Goal: Task Accomplishment & Management: Use online tool/utility

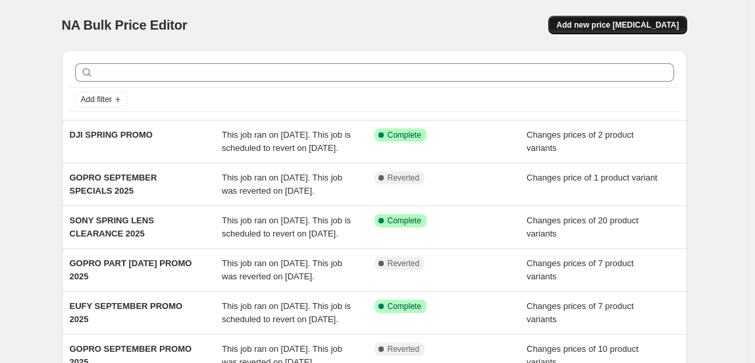
click at [672, 26] on span "Add new price [MEDICAL_DATA]" at bounding box center [617, 25] width 122 height 11
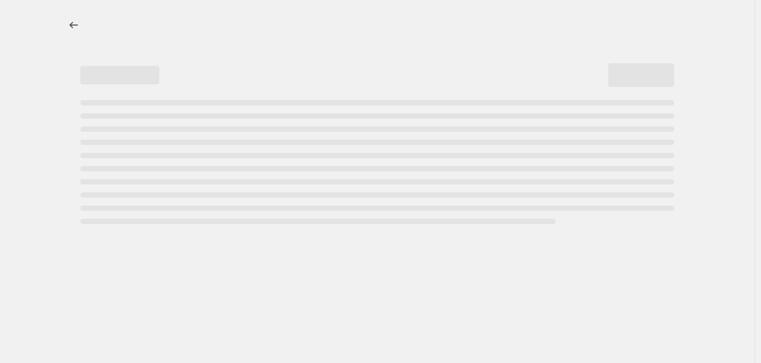
select select "percentage"
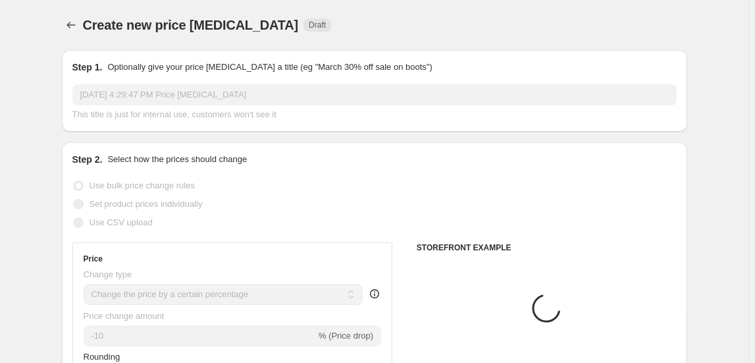
click at [183, 97] on input "[DATE] 4:29:47 PM Price [MEDICAL_DATA]" at bounding box center [374, 94] width 604 height 21
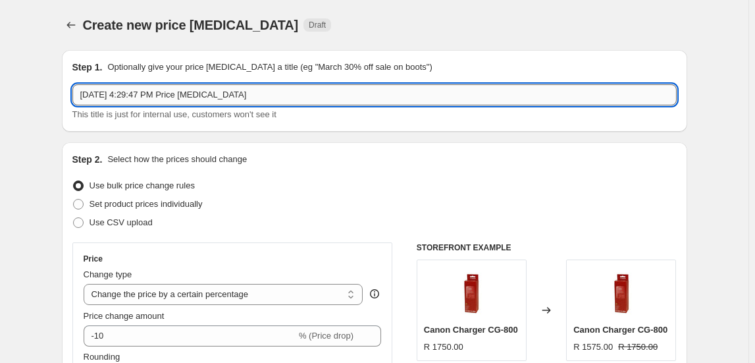
click at [183, 97] on input "[DATE] 4:29:47 PM Price [MEDICAL_DATA]" at bounding box center [374, 94] width 604 height 21
type input "CANON HERITAGE PROMO 2025"
click at [154, 200] on span "Set product prices individually" at bounding box center [145, 204] width 113 height 10
click at [74, 199] on input "Set product prices individually" at bounding box center [73, 199] width 1 height 1
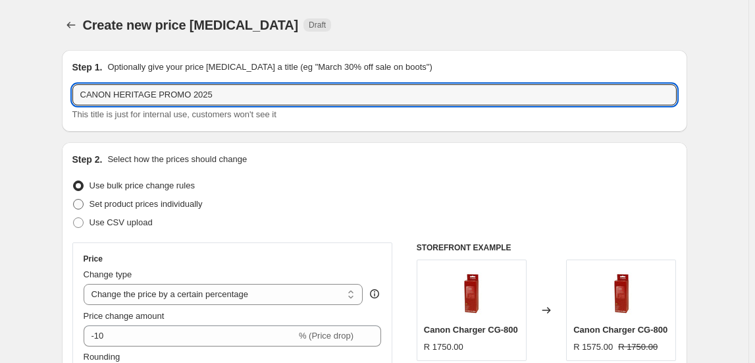
radio input "true"
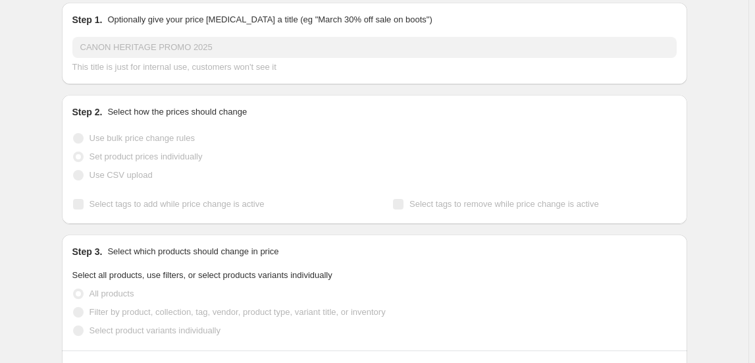
scroll to position [119, 0]
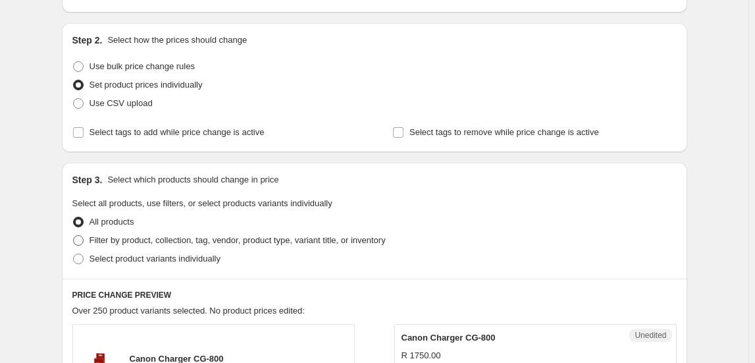
click at [175, 237] on span "Filter by product, collection, tag, vendor, product type, variant title, or inv…" at bounding box center [237, 240] width 296 height 10
click at [74, 236] on input "Filter by product, collection, tag, vendor, product type, variant title, or inv…" at bounding box center [73, 235] width 1 height 1
radio input "true"
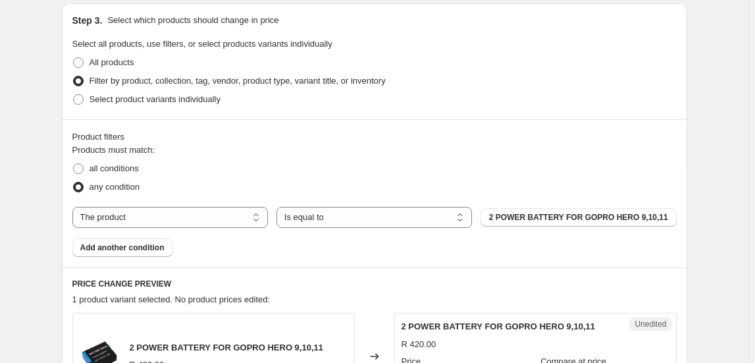
scroll to position [299, 0]
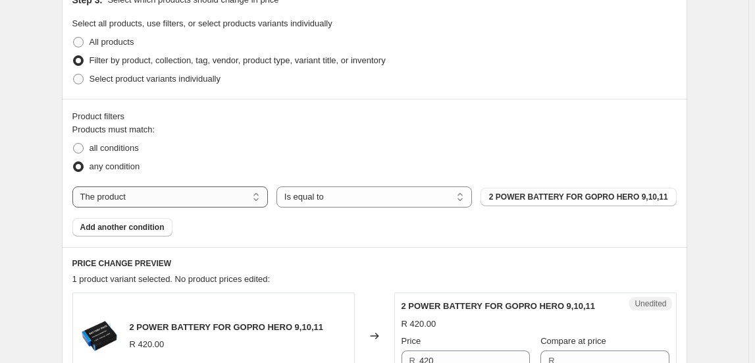
click at [132, 195] on select "The product The product's collection The product's tag The product's vendor The…" at bounding box center [169, 196] width 195 height 21
select select "collection"
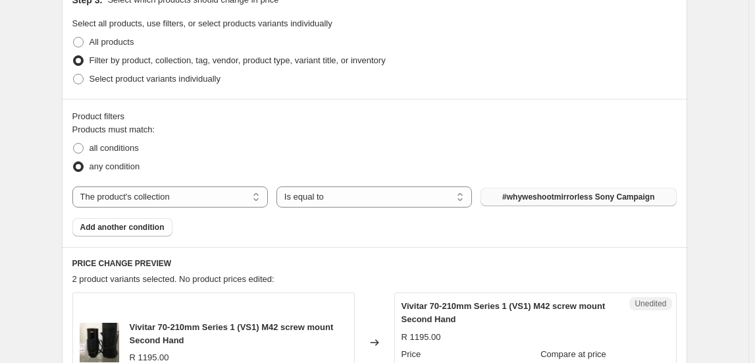
click at [552, 198] on span "#whyweshootmirrorless Sony Campaign" at bounding box center [578, 196] width 152 height 11
click at [539, 200] on span "#whyweshootmirrorless Sony Campaign" at bounding box center [578, 196] width 152 height 11
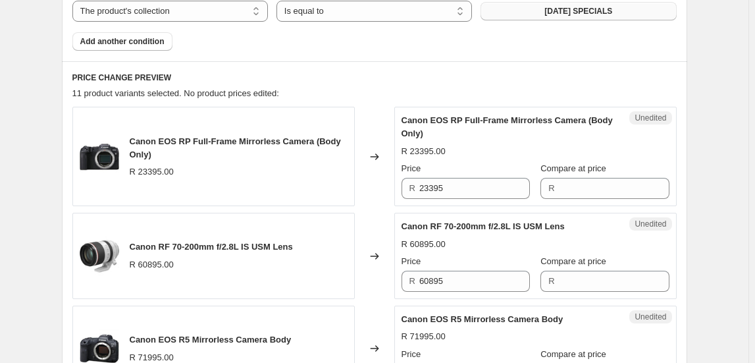
scroll to position [478, 0]
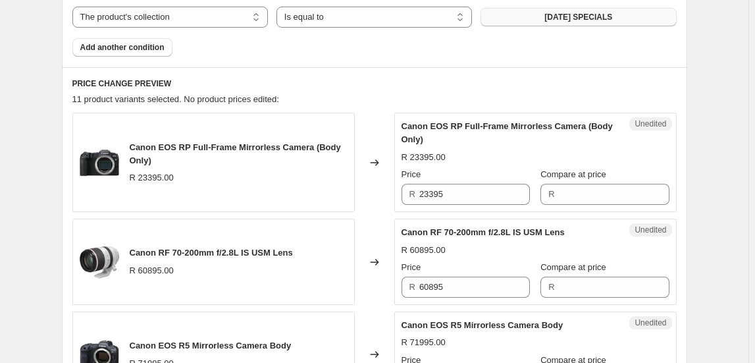
click at [174, 144] on span "Canon EOS RP Full-Frame Mirrorless Camera (Body Only)" at bounding box center [235, 153] width 211 height 23
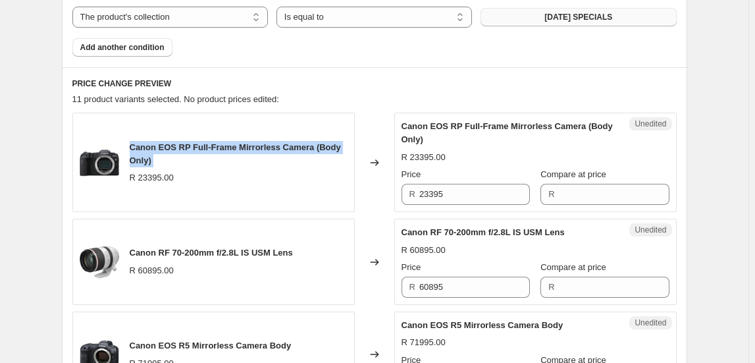
click at [174, 144] on span "Canon EOS RP Full-Frame Mirrorless Camera (Body Only)" at bounding box center [235, 153] width 211 height 23
copy span "Canon EOS RP Full-Frame Mirrorless Camera (Body Only)"
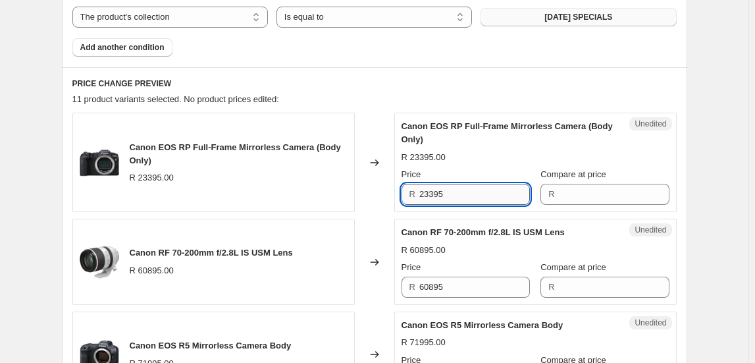
click at [463, 201] on input "23395" at bounding box center [474, 194] width 111 height 21
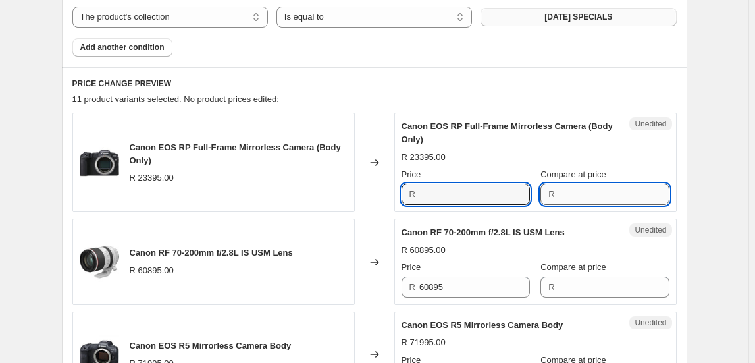
type input "23395"
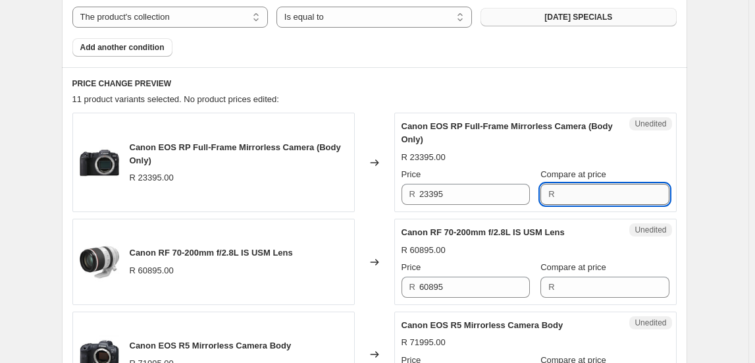
paste input "23395"
type input "23395"
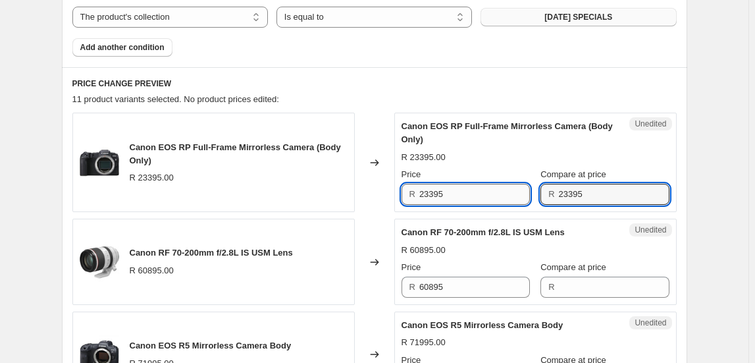
click at [461, 195] on input "23395" at bounding box center [474, 194] width 111 height 21
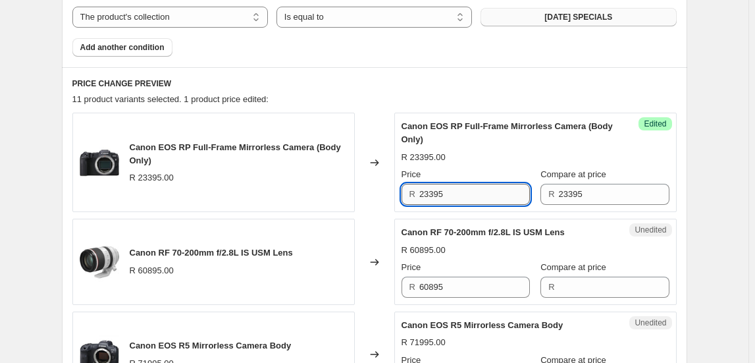
click at [460, 195] on input "23395" at bounding box center [474, 194] width 111 height 21
type input "18995"
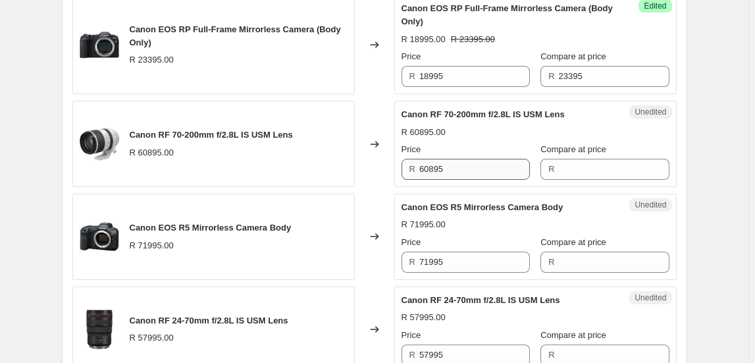
scroll to position [598, 0]
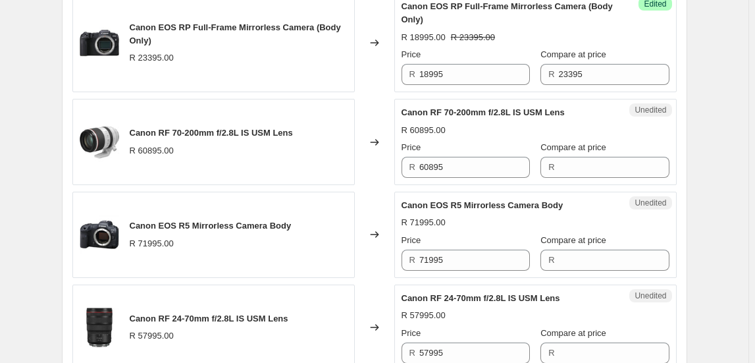
click at [191, 132] on span "Canon RF 70-200mm f/2.8L IS USM Lens" at bounding box center [211, 133] width 163 height 10
copy span "Canon RF 70-200mm f/2.8L IS USM Lens"
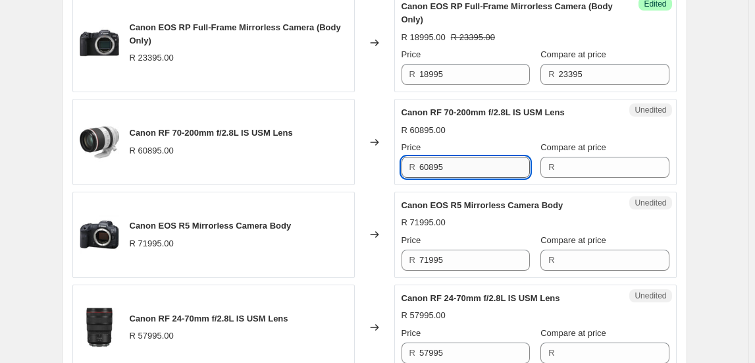
click at [441, 163] on input "60895" at bounding box center [474, 167] width 111 height 21
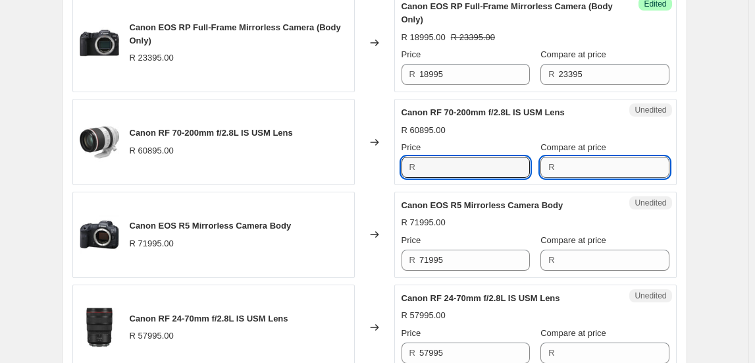
type input "60895"
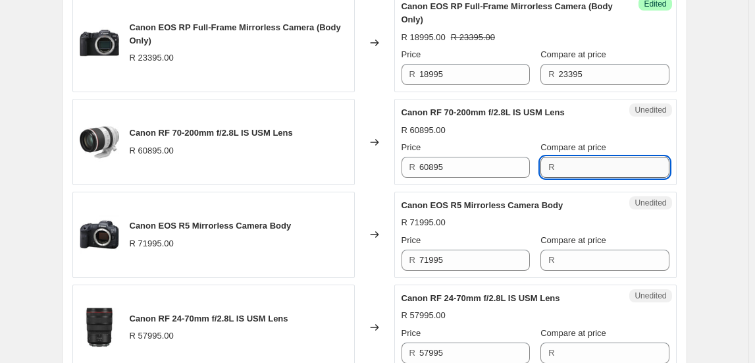
paste input "60895"
type input "60895"
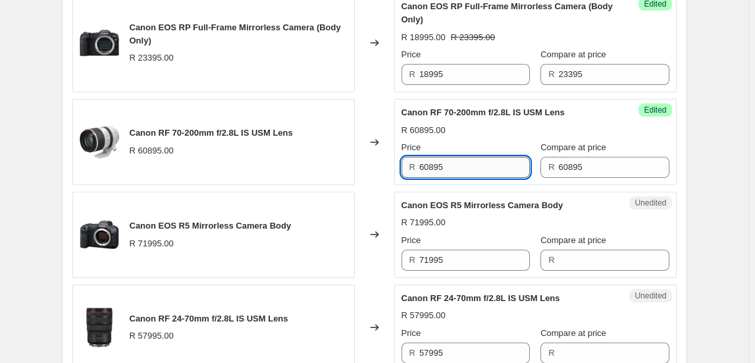
click at [503, 166] on input "60895" at bounding box center [474, 167] width 111 height 21
click at [502, 166] on input "60895" at bounding box center [474, 167] width 111 height 21
type input "49895"
click at [338, 181] on div "Canon RF 70-200mm f/2.8L IS USM Lens R 60895.00" at bounding box center [213, 142] width 282 height 86
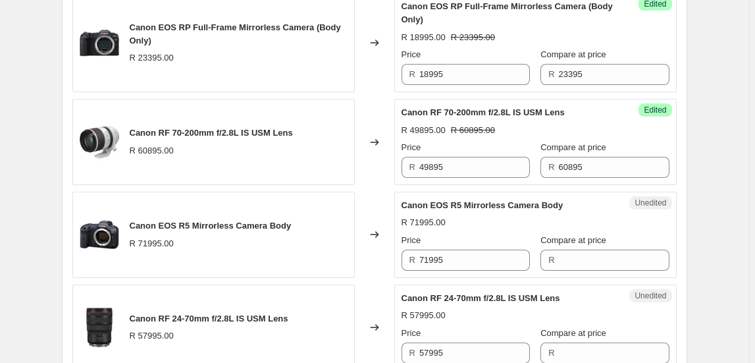
scroll to position [717, 0]
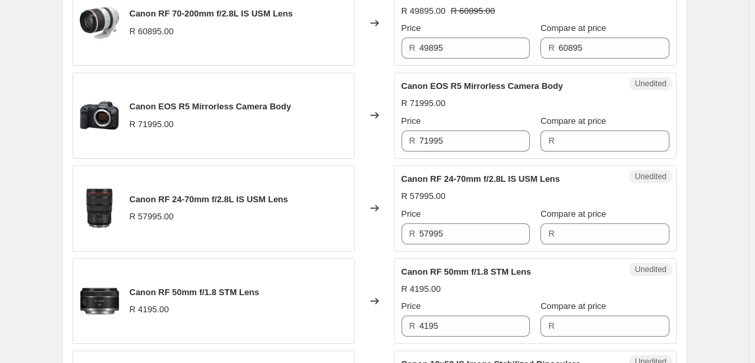
click at [232, 108] on span "Canon EOS R5 Mirrorless Camera Body" at bounding box center [211, 106] width 162 height 10
click at [453, 134] on input "71995" at bounding box center [474, 140] width 111 height 21
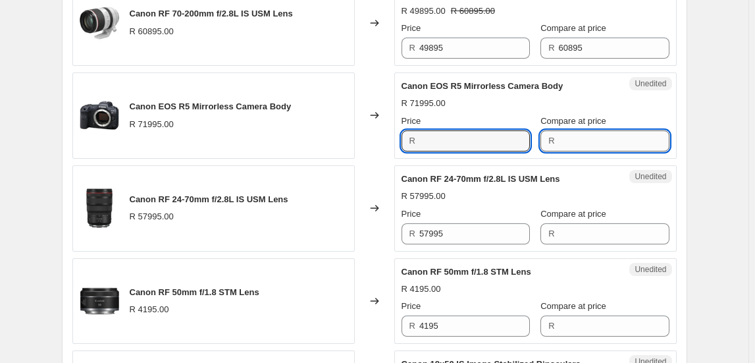
type input "71995"
paste input "71995"
type input "71995"
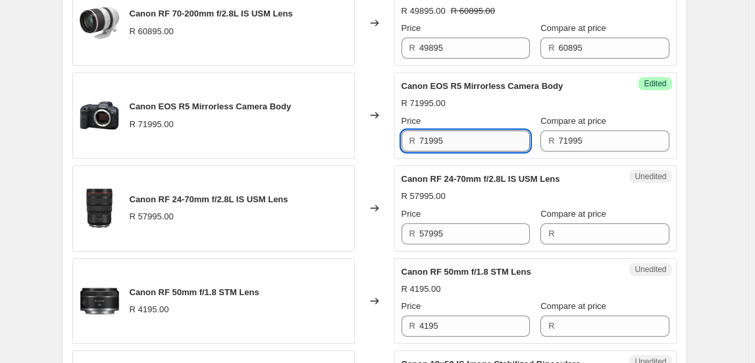
click at [479, 144] on input "71995" at bounding box center [474, 140] width 111 height 21
type input "49995"
click at [390, 241] on div "Changed to" at bounding box center [374, 208] width 39 height 86
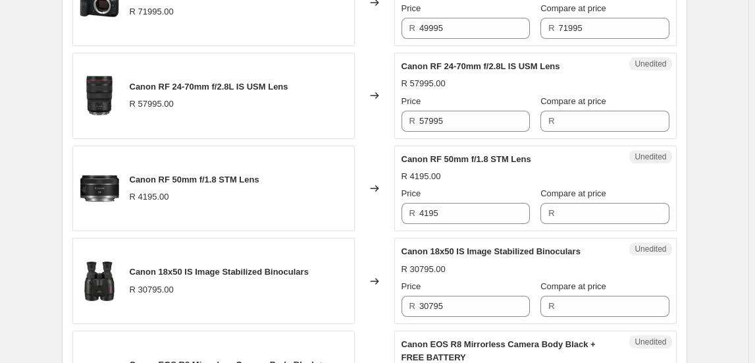
scroll to position [837, 0]
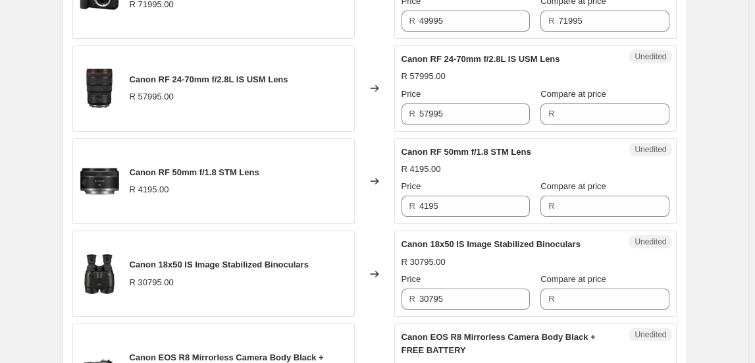
click at [190, 73] on div "Canon RF 24-70mm f/2.8L IS USM Lens" at bounding box center [209, 79] width 159 height 13
copy span "Canon RF 24-70mm f/2.8L IS USM Lens"
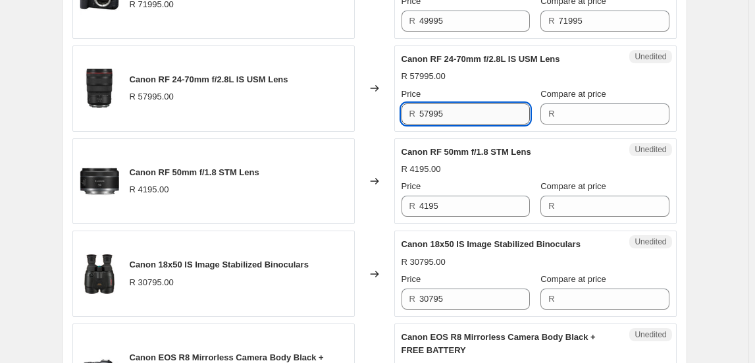
click at [450, 114] on input "57995" at bounding box center [474, 113] width 111 height 21
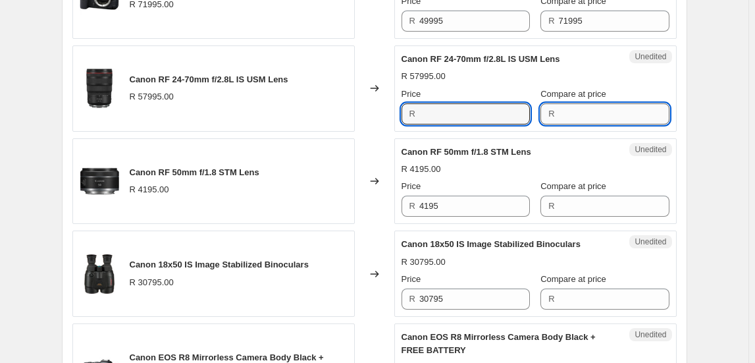
type input "57995"
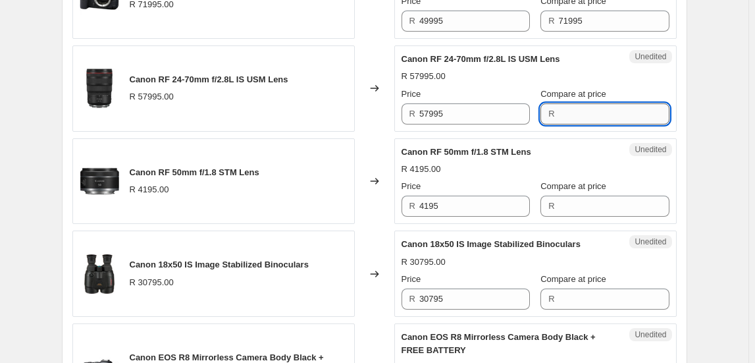
paste input "57995"
type input "57995"
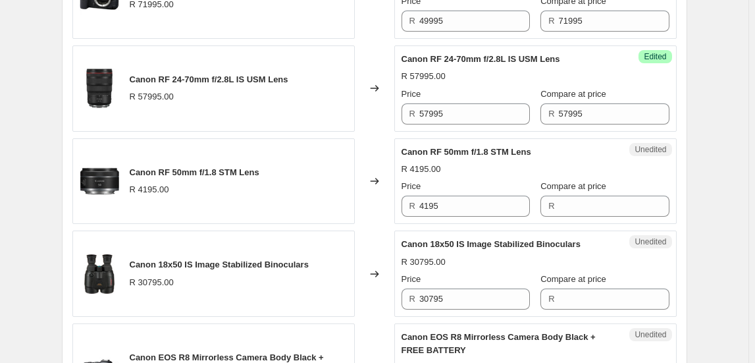
click at [484, 100] on div "Price R 57995" at bounding box center [465, 106] width 128 height 37
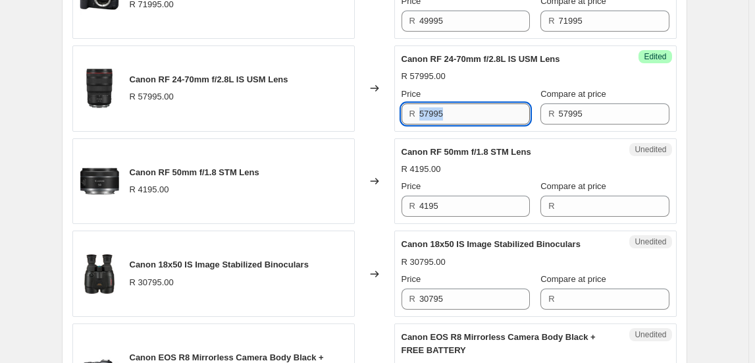
click at [486, 103] on input "57995" at bounding box center [474, 113] width 111 height 21
click at [484, 105] on input "57995" at bounding box center [474, 113] width 111 height 21
type input "40995"
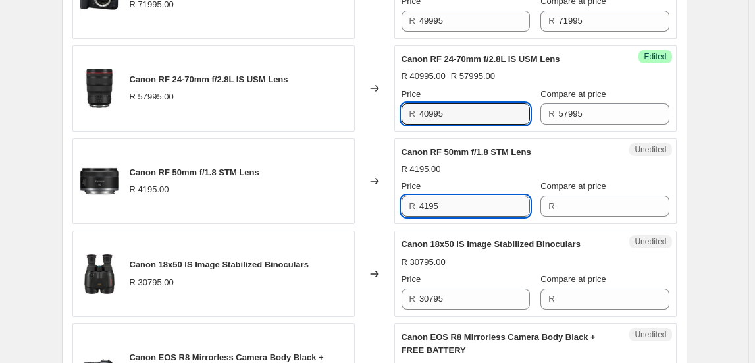
click at [447, 204] on input "4195" at bounding box center [474, 205] width 111 height 21
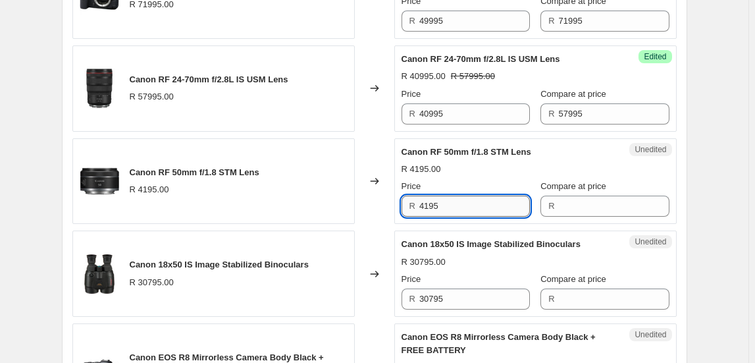
click at [447, 204] on input "4195" at bounding box center [474, 205] width 111 height 21
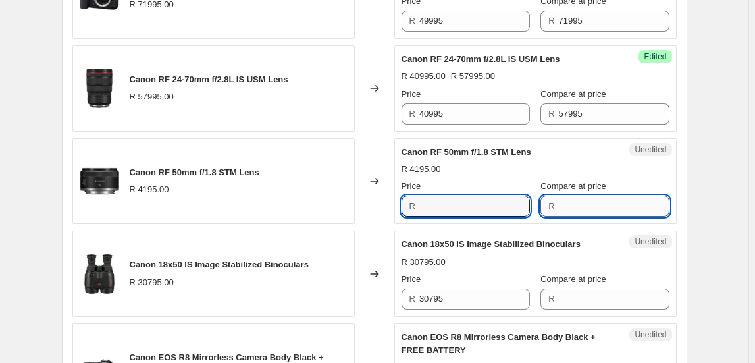
type input "4195"
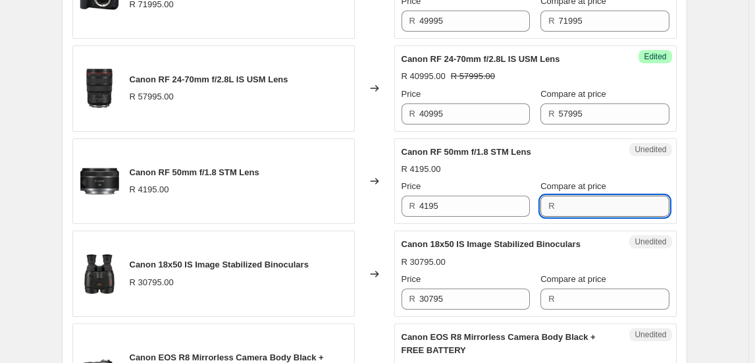
paste input "4195"
type input "4195"
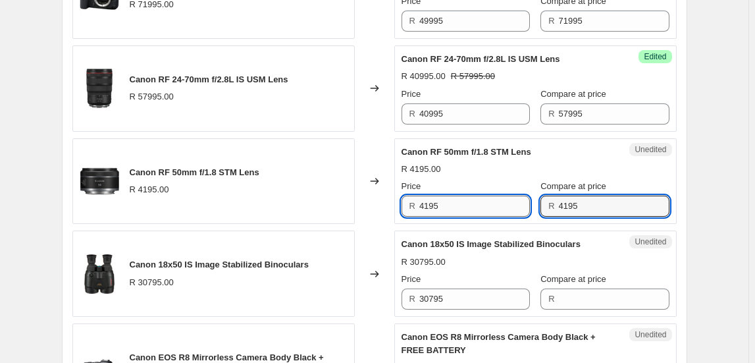
click at [467, 209] on input "4195" at bounding box center [474, 205] width 111 height 21
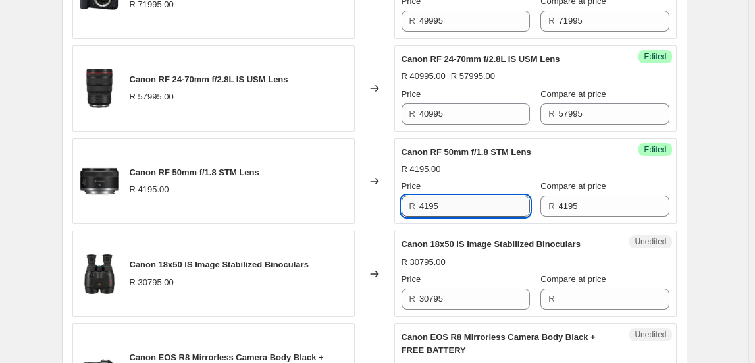
click at [467, 209] on input "4195" at bounding box center [474, 205] width 111 height 21
type input "2795"
click at [712, 226] on div "Create new price [MEDICAL_DATA]. This page is ready Create new price [MEDICAL_D…" at bounding box center [374, 106] width 748 height 1887
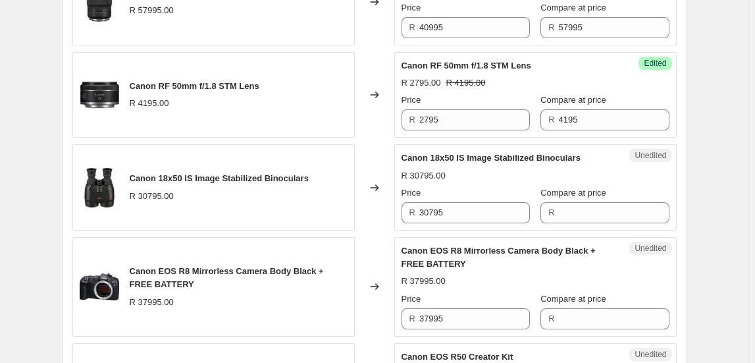
scroll to position [957, 0]
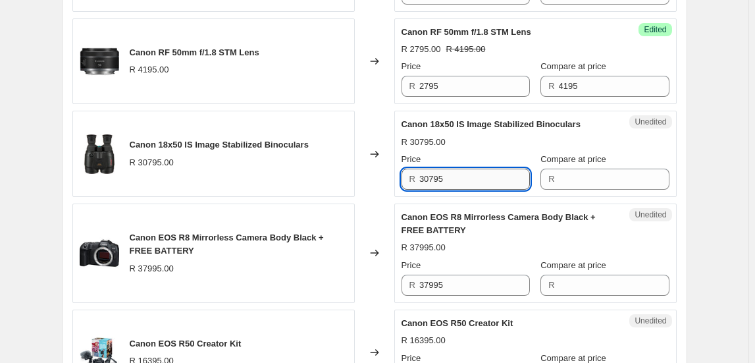
click at [469, 170] on input "30795" at bounding box center [474, 178] width 111 height 21
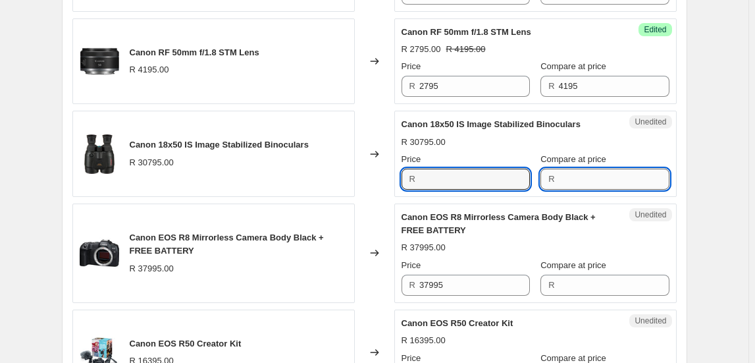
type input "30795"
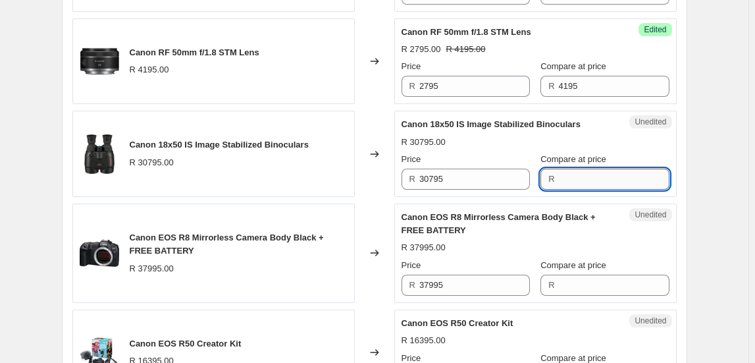
paste input "30795"
type input "30795"
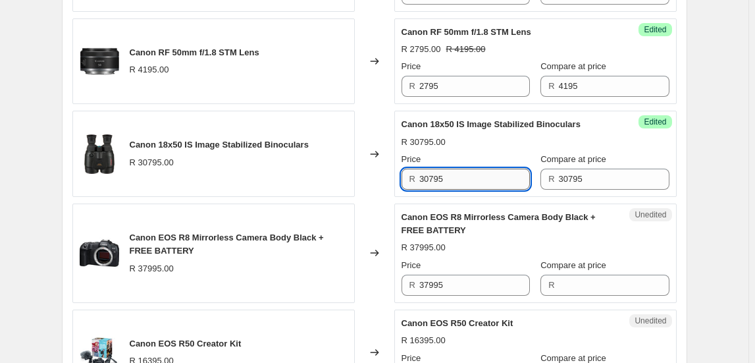
click at [478, 184] on input "30795" at bounding box center [474, 178] width 111 height 21
click at [477, 184] on input "30795" at bounding box center [474, 178] width 111 height 21
type input "19995"
click at [368, 291] on div "Changed to" at bounding box center [374, 252] width 39 height 99
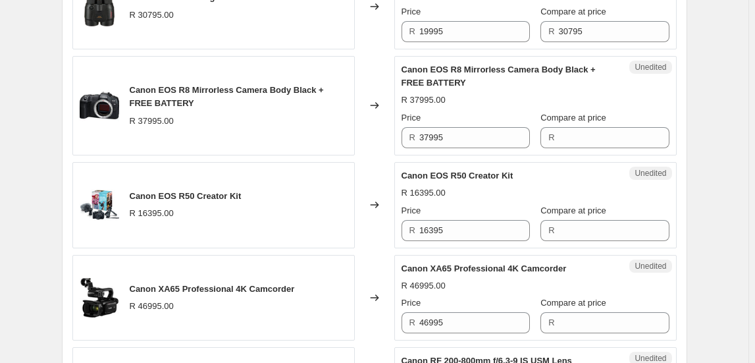
scroll to position [1136, 0]
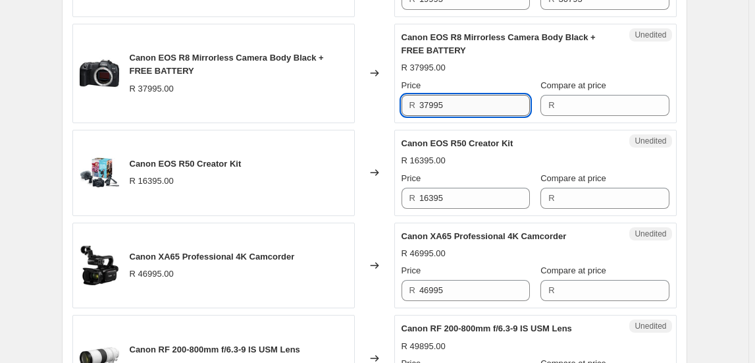
click at [465, 107] on input "37995" at bounding box center [474, 105] width 111 height 21
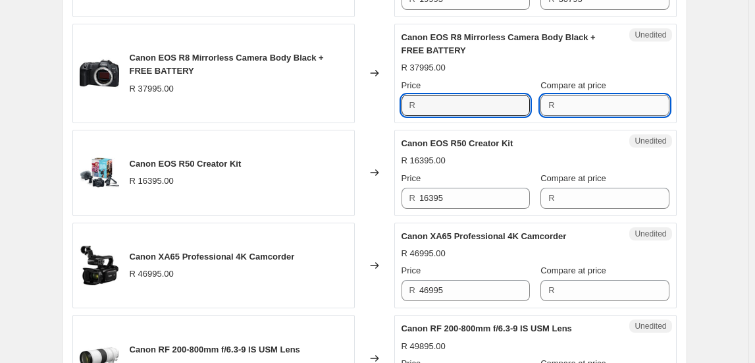
type input "37995"
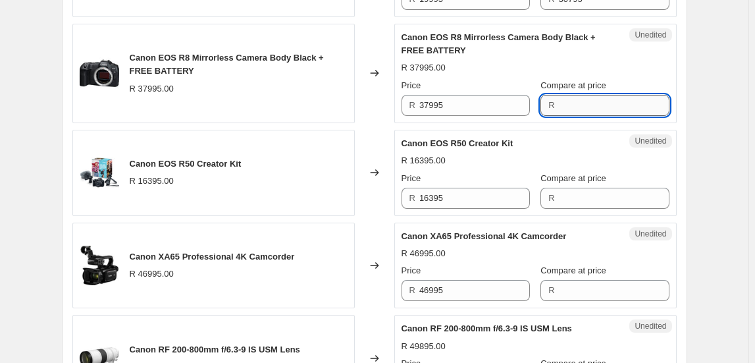
paste input "37995"
type input "37995"
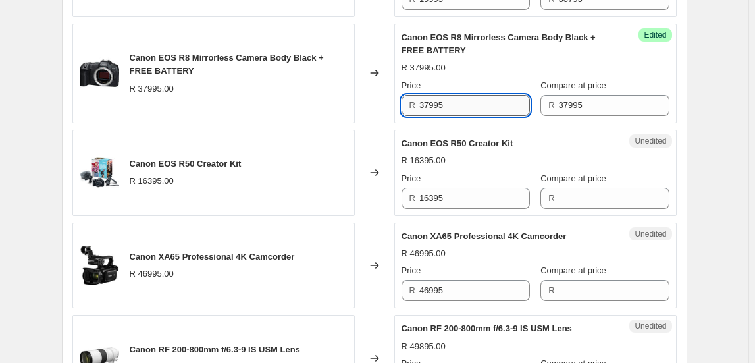
click at [451, 97] on input "37995" at bounding box center [474, 105] width 111 height 21
type input "29995"
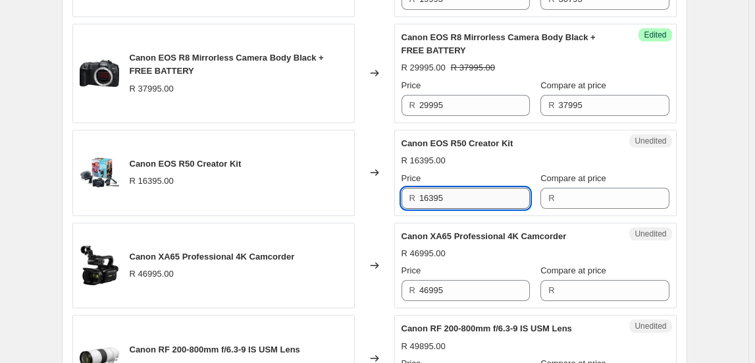
click at [445, 192] on input "16395" at bounding box center [474, 198] width 111 height 21
click at [444, 192] on input "16395" at bounding box center [474, 198] width 111 height 21
type input "16395"
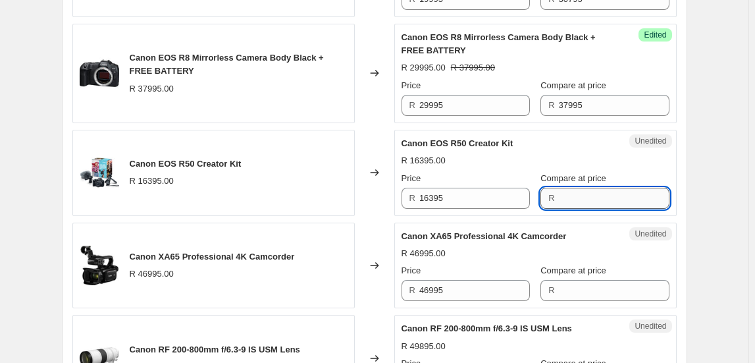
paste input "16395"
type input "16395"
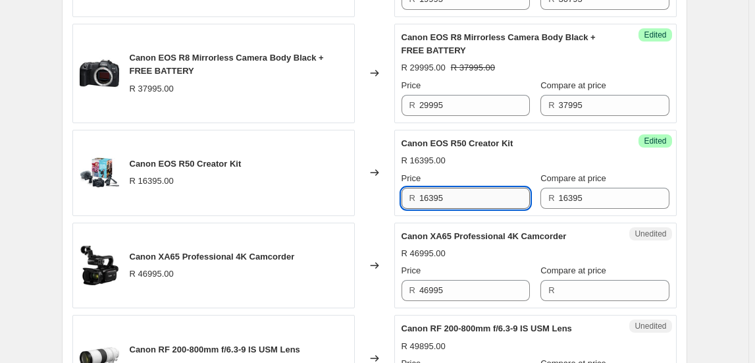
click at [458, 193] on input "16395" at bounding box center [474, 198] width 111 height 21
type input "13495"
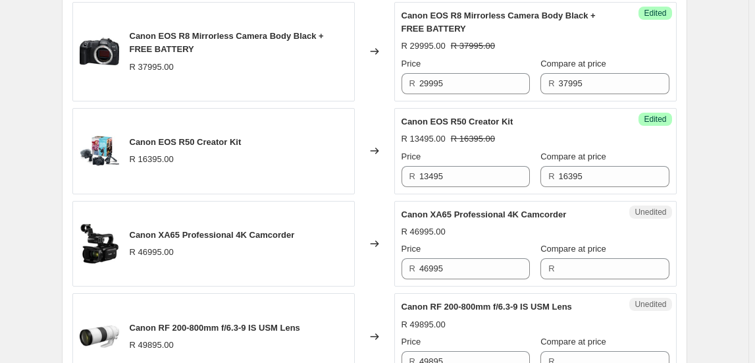
scroll to position [1196, 0]
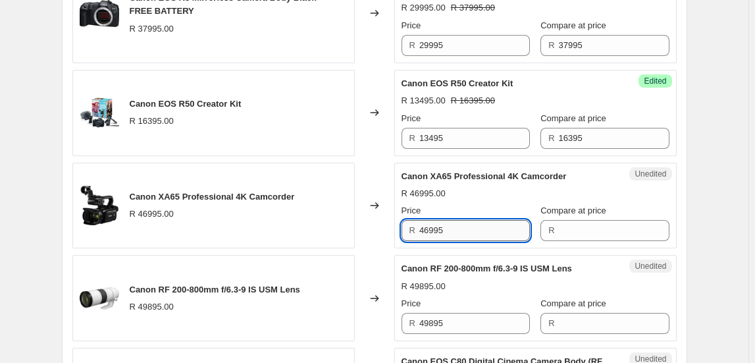
click at [441, 230] on input "46995" at bounding box center [474, 230] width 111 height 21
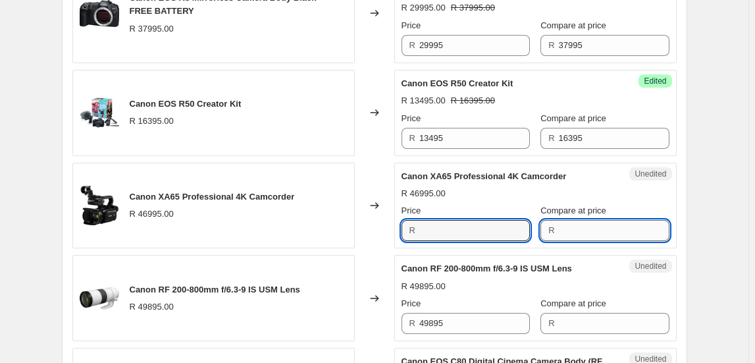
type input "46995"
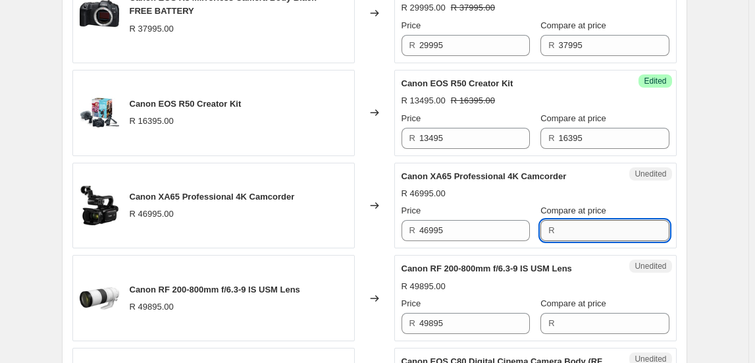
paste input "46995"
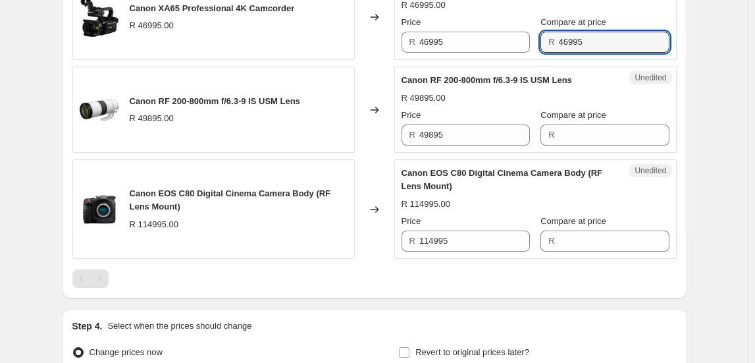
scroll to position [1316, 0]
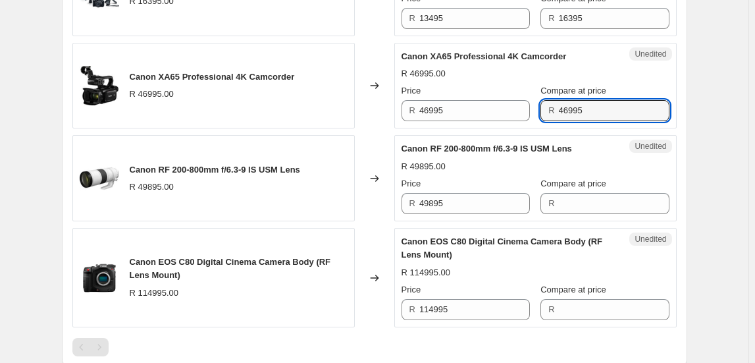
type input "46995"
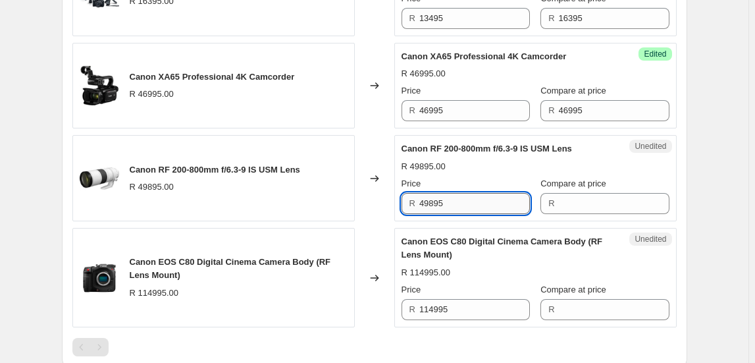
click at [445, 205] on input "49895" at bounding box center [474, 203] width 111 height 21
type input "49895"
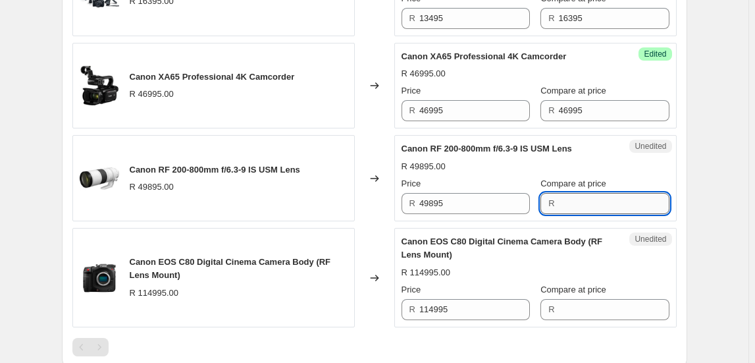
paste input "49895"
type input "49895"
click at [500, 179] on div "Price" at bounding box center [465, 183] width 128 height 13
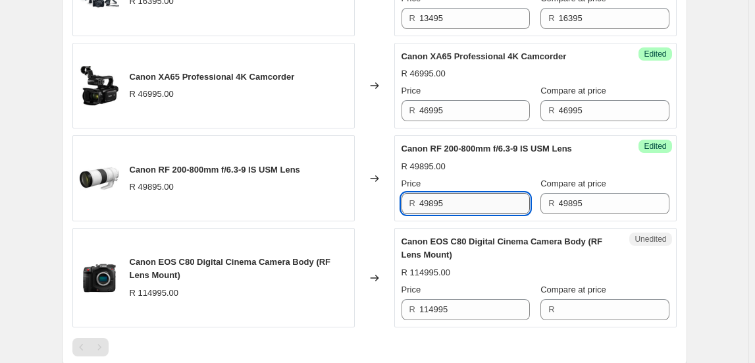
click at [491, 202] on input "49895" at bounding box center [474, 203] width 111 height 21
type input "37995"
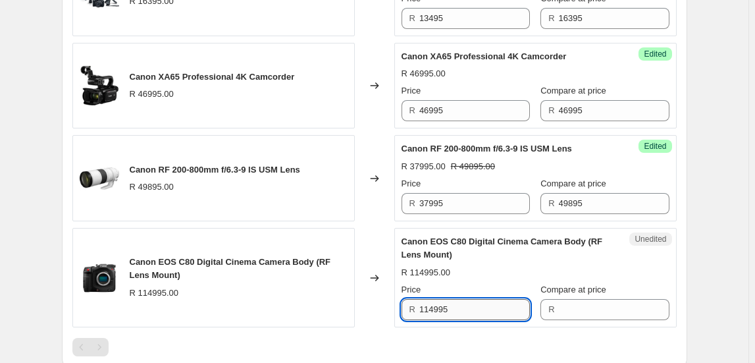
click at [440, 299] on input "114995" at bounding box center [474, 309] width 111 height 21
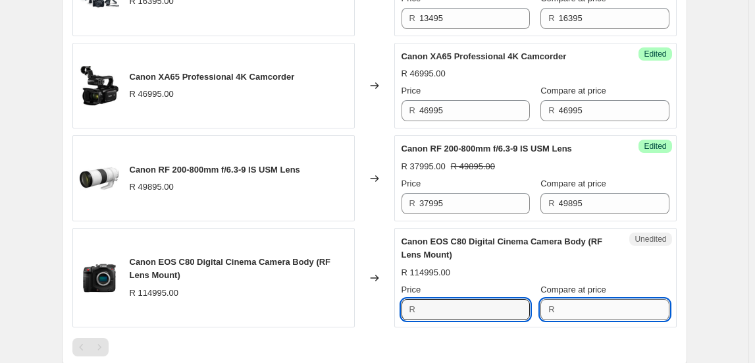
type input "114995"
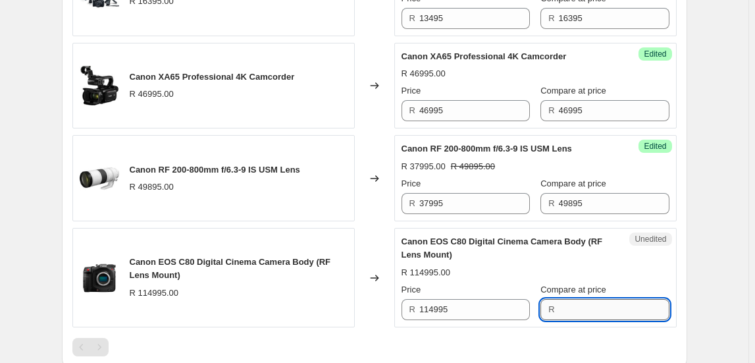
paste input "114995"
type input "114995"
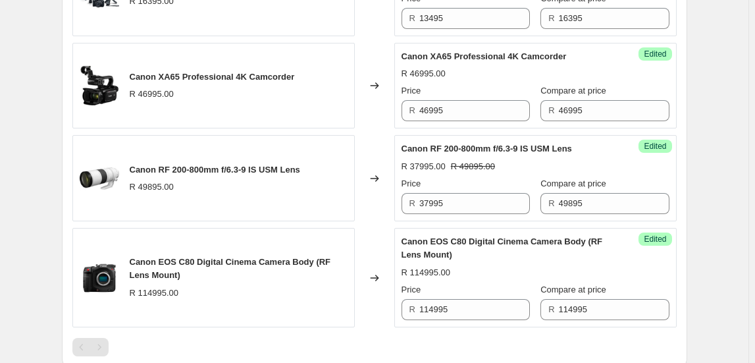
click at [480, 278] on div "Canon EOS C80 Digital Cinema Camera Body (RF Lens Mount) R 114995.00 Price R 11…" at bounding box center [535, 277] width 268 height 85
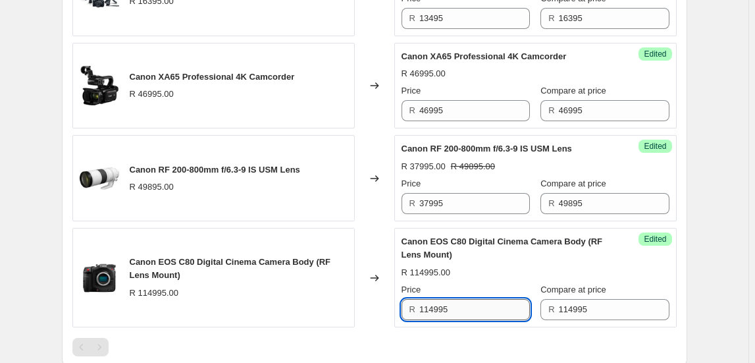
click at [475, 302] on input "114995" at bounding box center [474, 309] width 111 height 21
type input "99995"
click at [486, 346] on div at bounding box center [374, 347] width 604 height 18
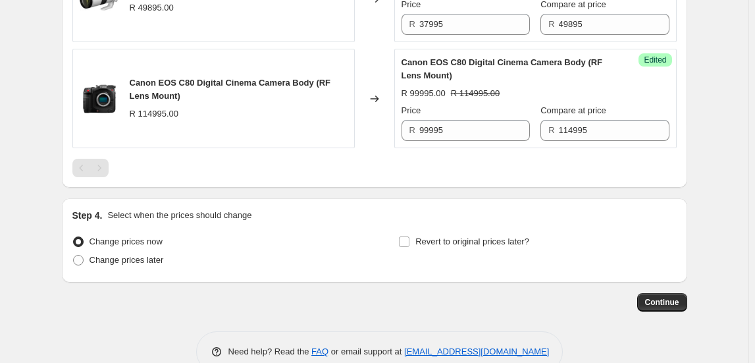
scroll to position [1495, 0]
click at [503, 242] on span "Revert to original prices later?" at bounding box center [472, 241] width 114 height 13
click at [409, 242] on input "Revert to original prices later?" at bounding box center [404, 241] width 11 height 11
checkbox input "true"
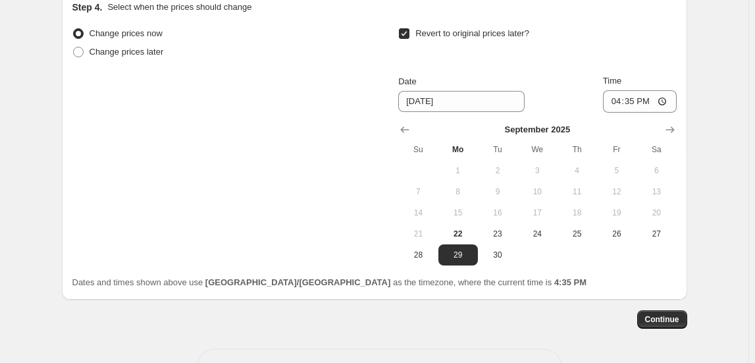
scroll to position [1675, 0]
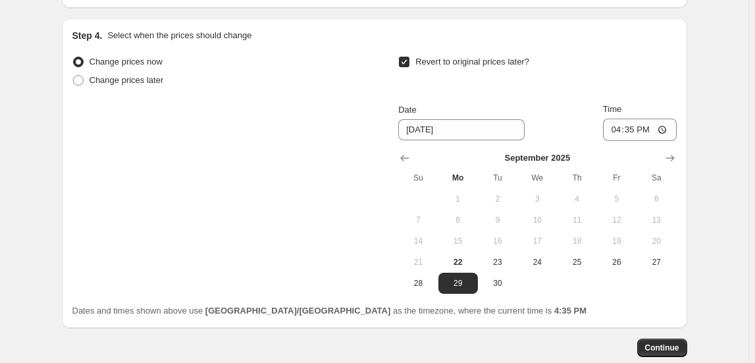
click at [663, 151] on div at bounding box center [537, 157] width 278 height 13
click at [668, 151] on icon "Show next month, October 2025" at bounding box center [669, 157] width 13 height 13
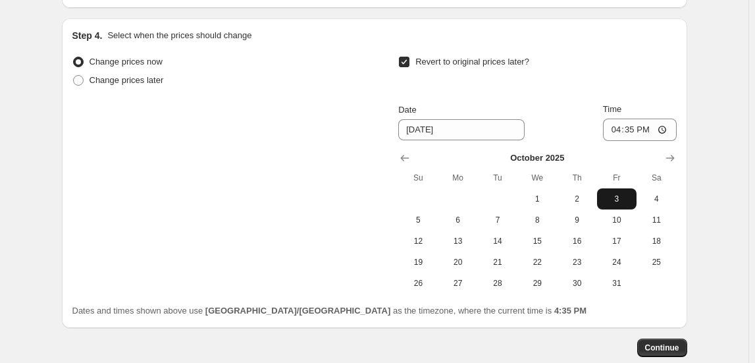
click at [606, 193] on span "3" at bounding box center [616, 198] width 29 height 11
type input "[DATE]"
click at [619, 128] on input "16:35" at bounding box center [640, 129] width 74 height 22
type input "23:50"
click at [632, 296] on div "Change prices now Change prices later Revert to original prices later? Date [DA…" at bounding box center [374, 185] width 604 height 265
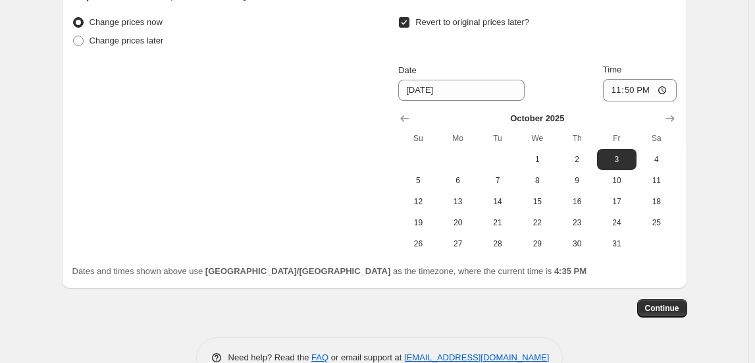
scroll to position [1744, 0]
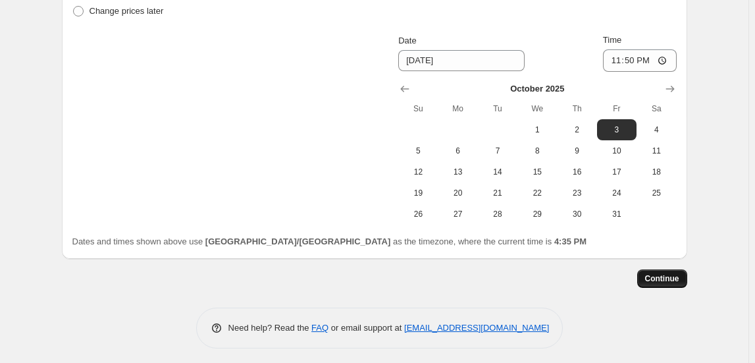
click at [663, 273] on span "Continue" at bounding box center [662, 278] width 34 height 11
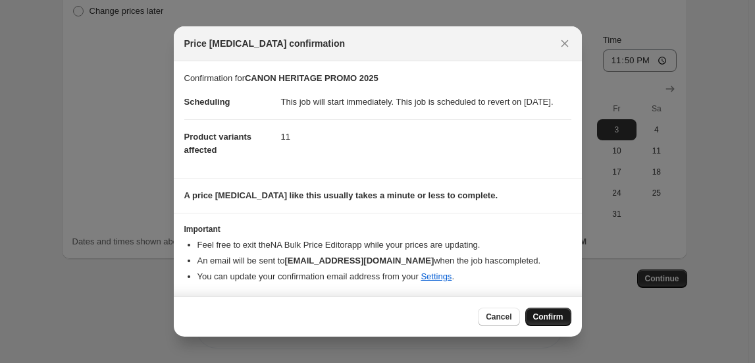
click at [549, 322] on span "Confirm" at bounding box center [548, 316] width 30 height 11
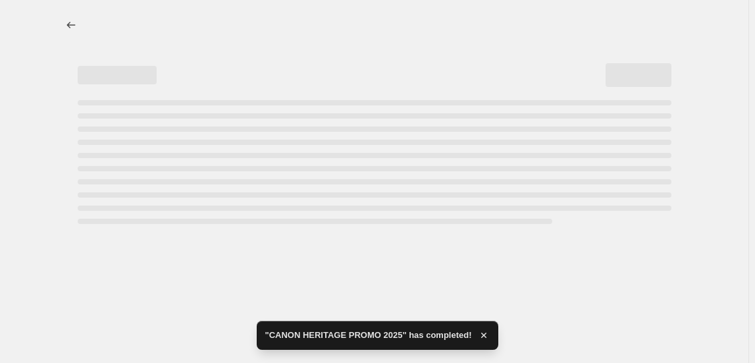
select select "collection"
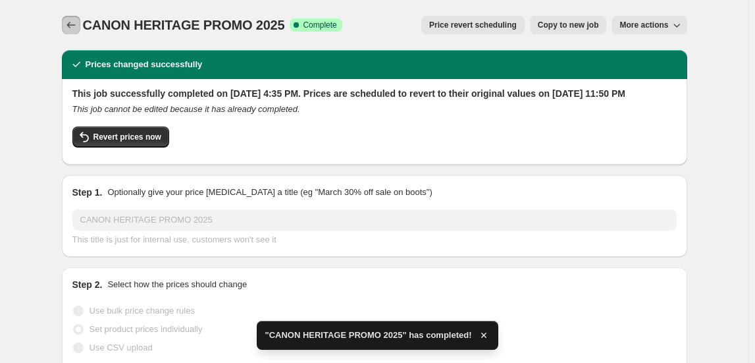
click at [75, 24] on icon "Price change jobs" at bounding box center [70, 24] width 13 height 13
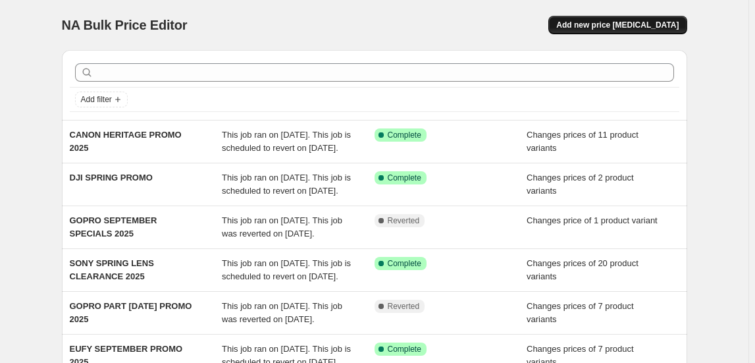
click at [610, 29] on span "Add new price [MEDICAL_DATA]" at bounding box center [617, 25] width 122 height 11
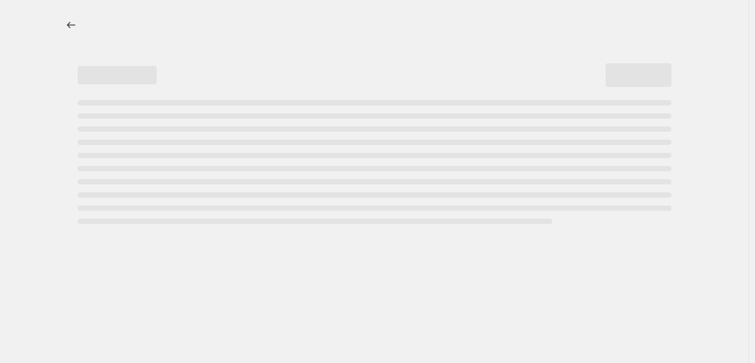
select select "percentage"
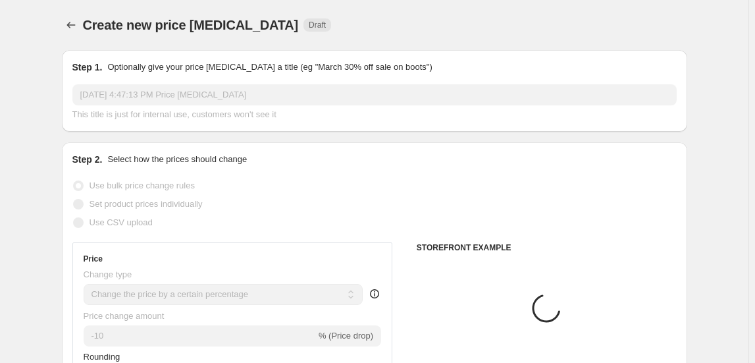
click at [193, 88] on input "[DATE] 4:47:13 PM Price [MEDICAL_DATA]" at bounding box center [374, 94] width 604 height 21
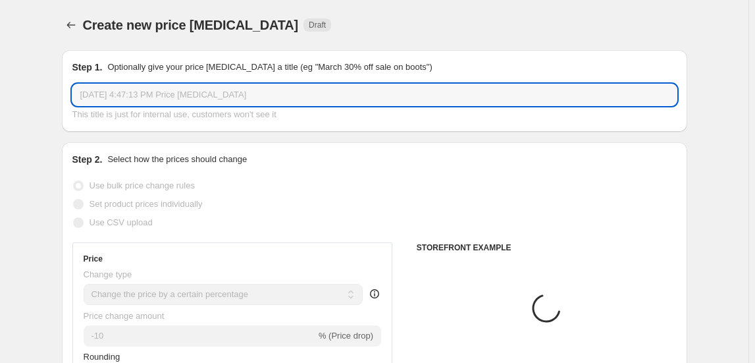
click at [193, 88] on input "[DATE] 4:47:13 PM Price [MEDICAL_DATA]" at bounding box center [374, 94] width 604 height 21
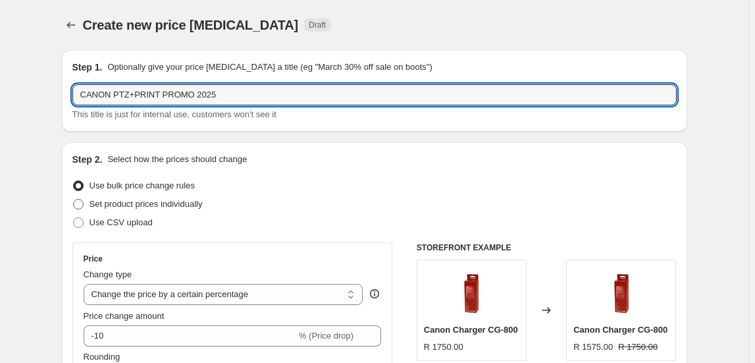
type input "CANON PTZ+PRINT PROMO 2025"
click at [184, 205] on span "Set product prices individually" at bounding box center [145, 204] width 113 height 10
click at [74, 199] on input "Set product prices individually" at bounding box center [73, 199] width 1 height 1
radio input "true"
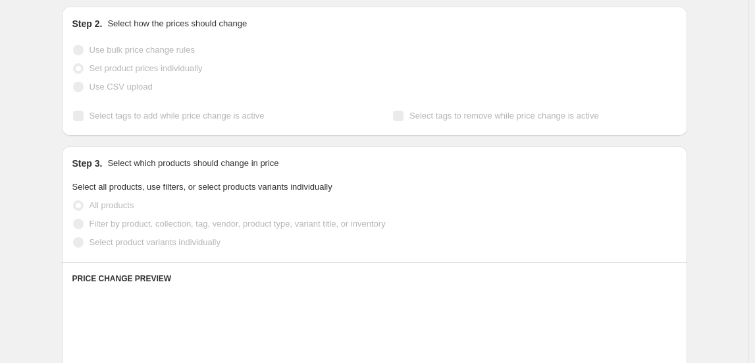
scroll to position [179, 0]
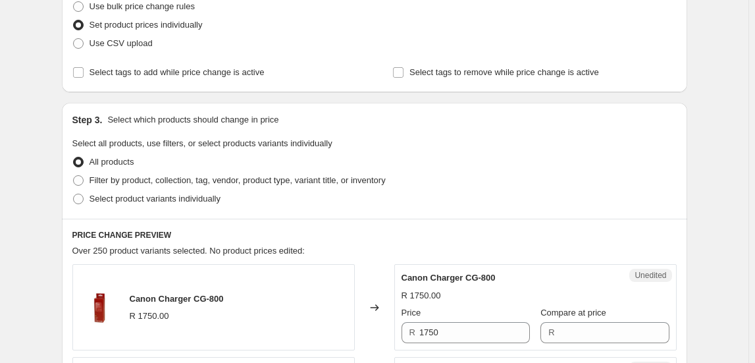
drag, startPoint x: 190, startPoint y: 167, endPoint x: 188, endPoint y: 175, distance: 8.0
click at [190, 167] on div "All products" at bounding box center [374, 162] width 604 height 18
click at [188, 176] on span "Filter by product, collection, tag, vendor, product type, variant title, or inv…" at bounding box center [237, 180] width 296 height 10
click at [74, 176] on input "Filter by product, collection, tag, vendor, product type, variant title, or inv…" at bounding box center [73, 175] width 1 height 1
radio input "true"
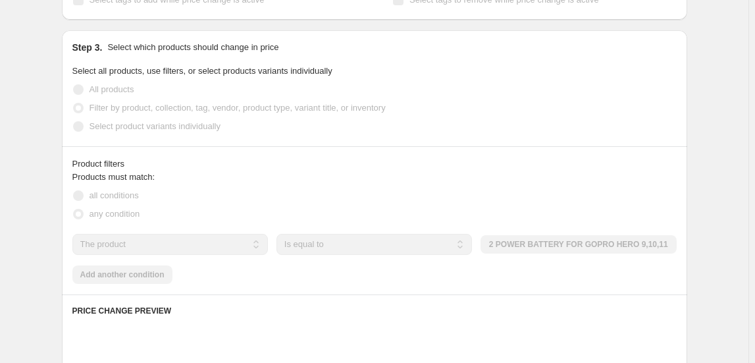
scroll to position [299, 0]
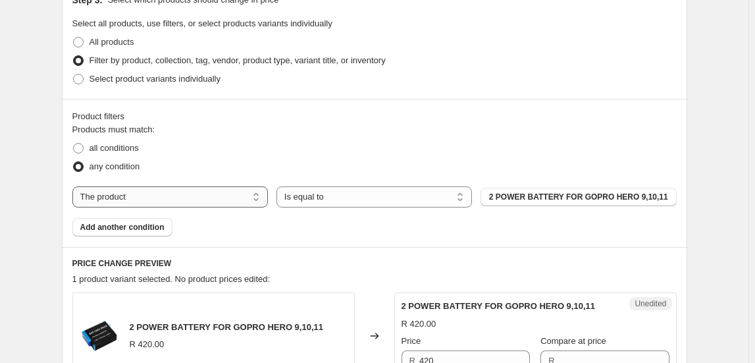
click at [170, 205] on select "The product The product's collection The product's tag The product's vendor The…" at bounding box center [169, 196] width 195 height 21
select select "collection"
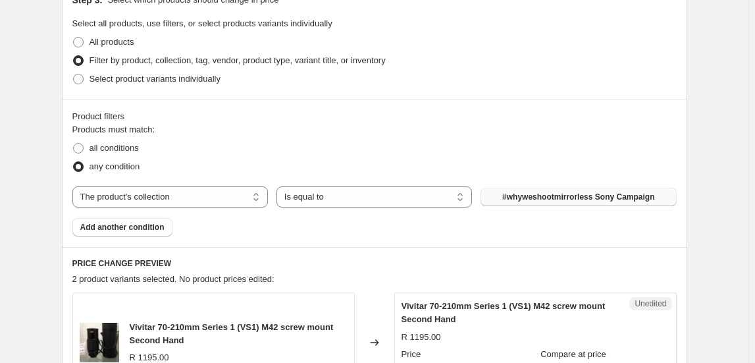
click at [599, 199] on span "#whyweshootmirrorless Sony Campaign" at bounding box center [578, 196] width 152 height 11
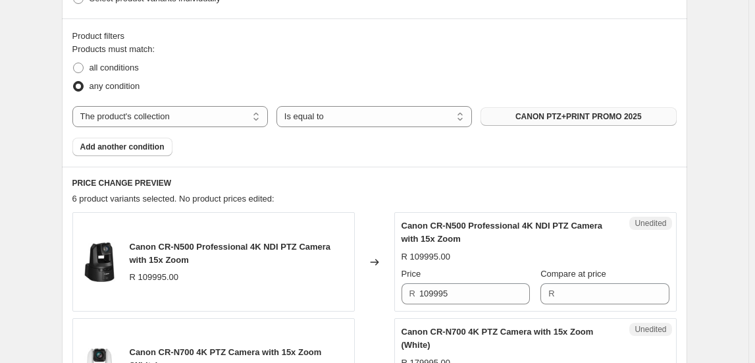
scroll to position [359, 0]
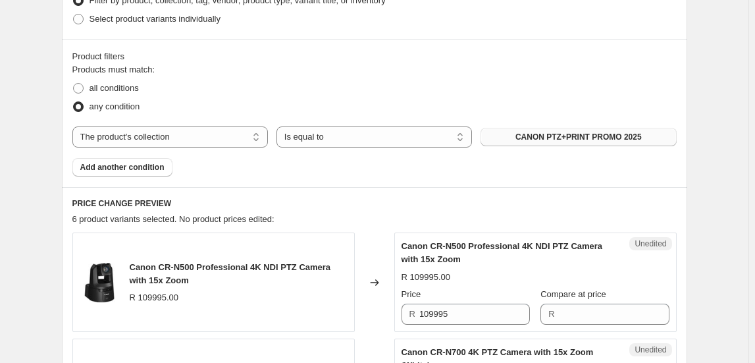
click at [172, 279] on span "Canon CR-N500 Professional 4K NDI PTZ Camera with 15x Zoom" at bounding box center [230, 273] width 201 height 23
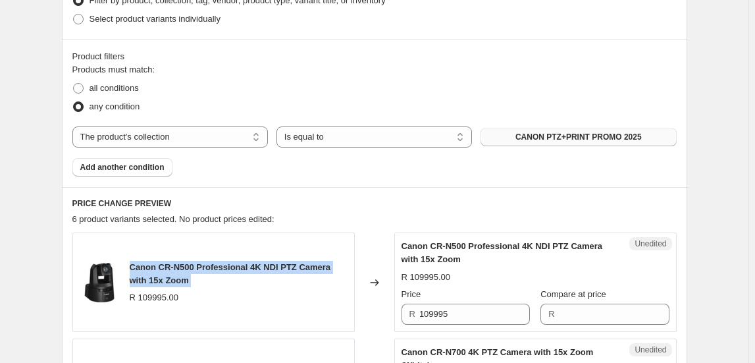
click at [172, 278] on span "Canon CR-N500 Professional 4K NDI PTZ Camera with 15x Zoom" at bounding box center [230, 273] width 201 height 23
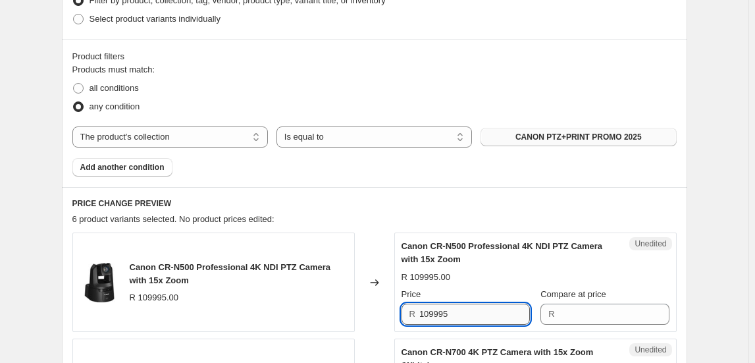
click at [455, 319] on input "109995" at bounding box center [474, 313] width 111 height 21
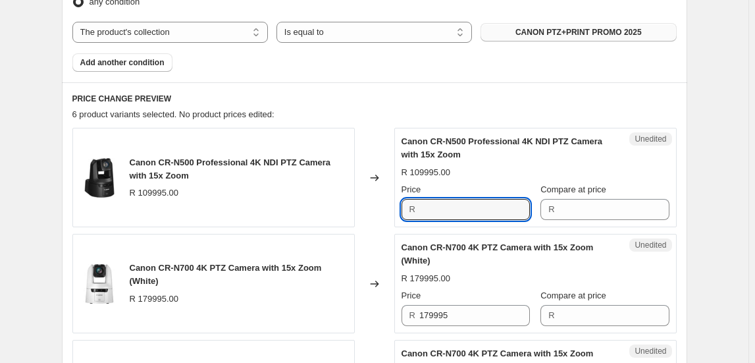
scroll to position [538, 0]
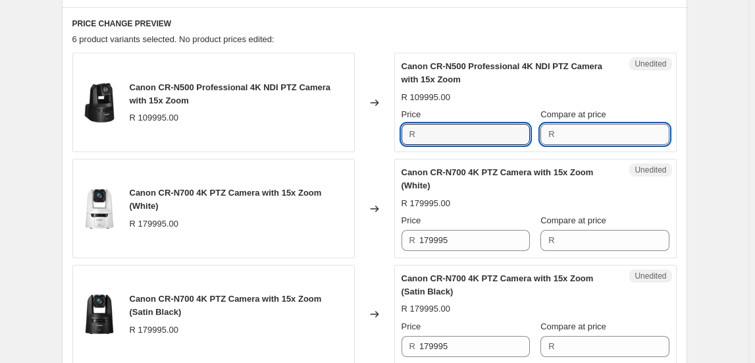
type input "109995"
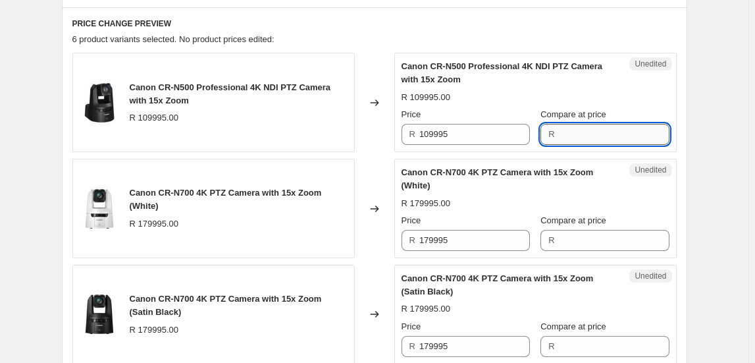
paste input "109995"
type input "109995"
click at [500, 139] on input "109995" at bounding box center [474, 134] width 111 height 21
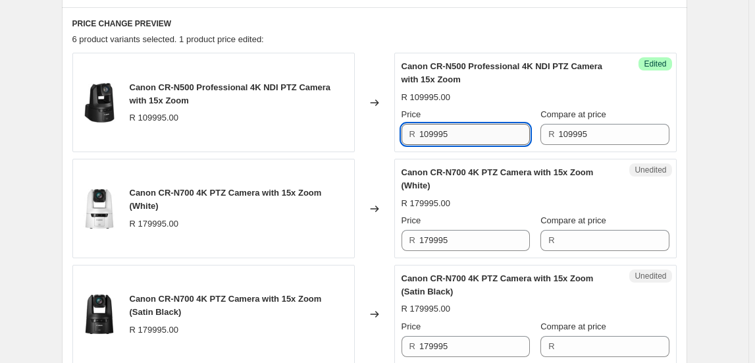
click at [500, 139] on input "109995" at bounding box center [474, 134] width 111 height 21
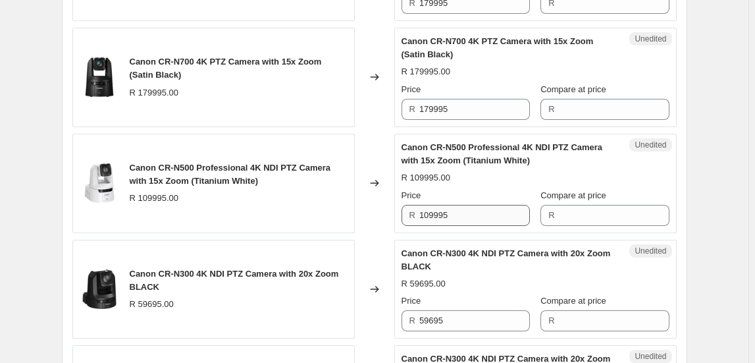
scroll to position [777, 0]
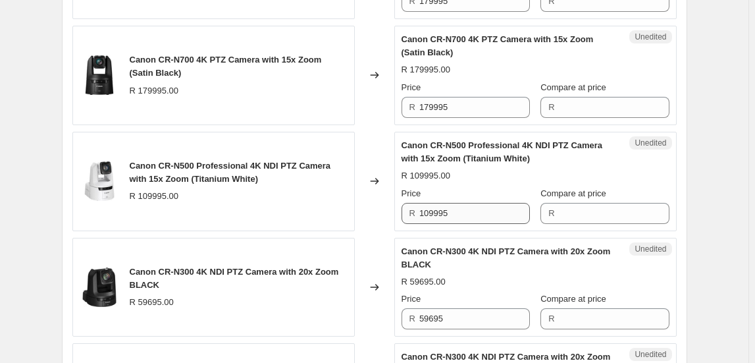
type input "94895"
click at [449, 216] on input "109995" at bounding box center [474, 213] width 111 height 21
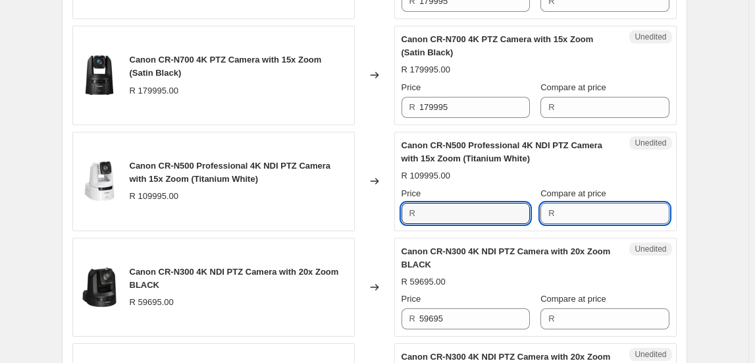
type input "109995"
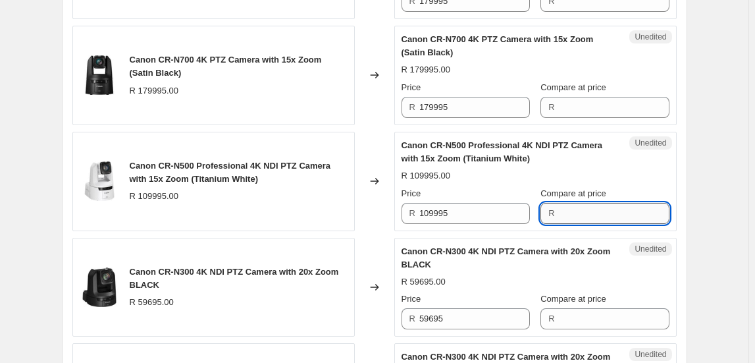
paste input "109995"
type input "109995"
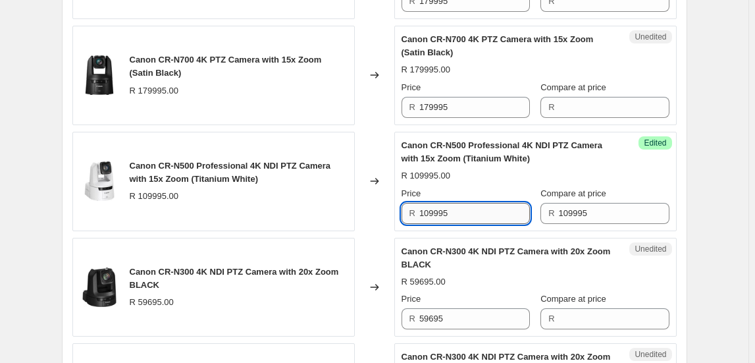
click at [490, 213] on input "109995" at bounding box center [474, 213] width 111 height 21
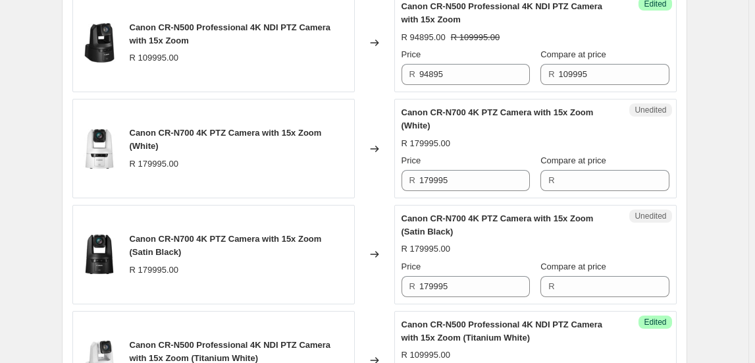
scroll to position [717, 0]
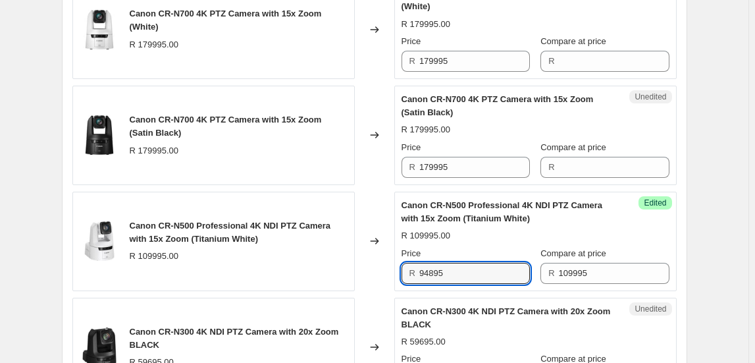
type input "94895"
click at [732, 240] on div "Create new price change job. This page is ready Create new price change job Dra…" at bounding box center [374, 14] width 748 height 1463
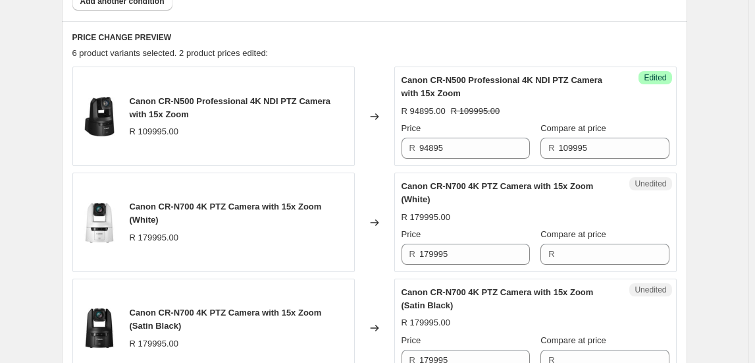
scroll to position [598, 0]
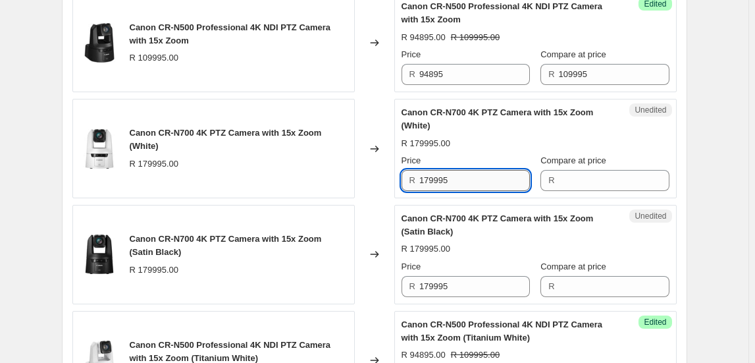
click at [467, 182] on input "179995" at bounding box center [474, 180] width 111 height 21
type input "179995"
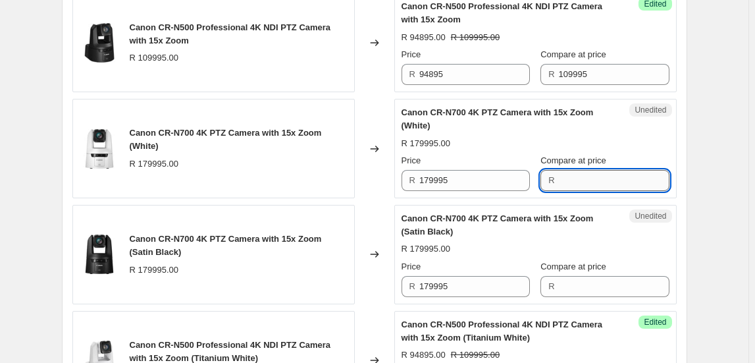
paste input "179995"
type input "179995"
click at [488, 174] on input "179995" at bounding box center [474, 180] width 111 height 21
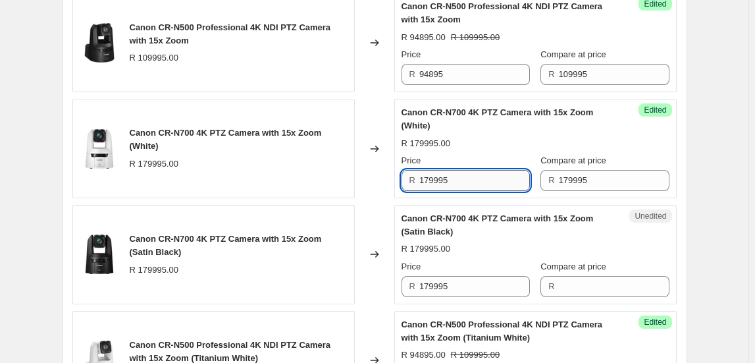
click at [488, 174] on input "179995" at bounding box center [474, 180] width 111 height 21
type input "159895"
click at [701, 147] on div "Create new price change job. This page is ready Create new price change job Dra…" at bounding box center [374, 133] width 657 height 1463
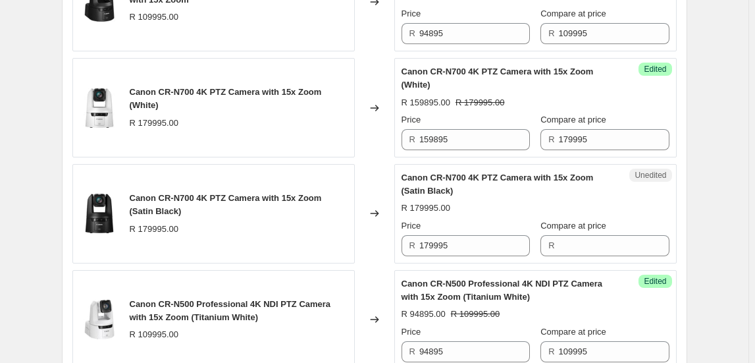
scroll to position [658, 0]
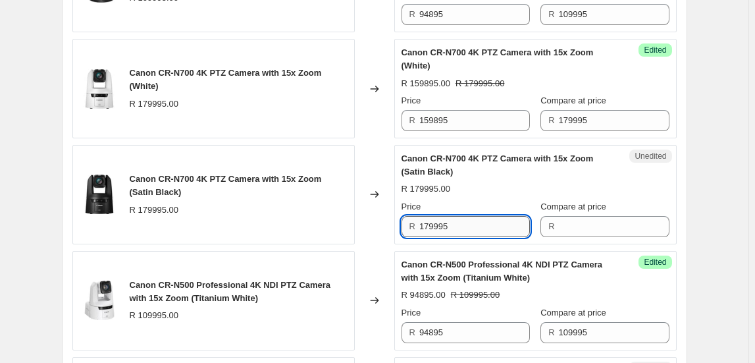
click at [475, 224] on input "179995" at bounding box center [474, 226] width 111 height 21
type input "179995"
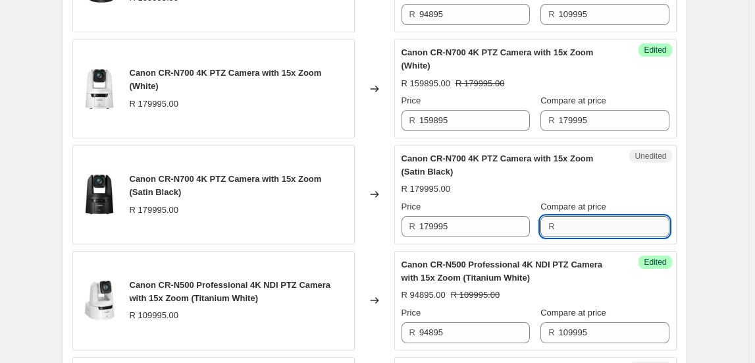
paste input "179995"
type input "179995"
click at [489, 239] on div "Unedited Canon CR-N700 4K PTZ Camera with 15x Zoom (Satin Black) R 179995.00 Pr…" at bounding box center [535, 194] width 282 height 99
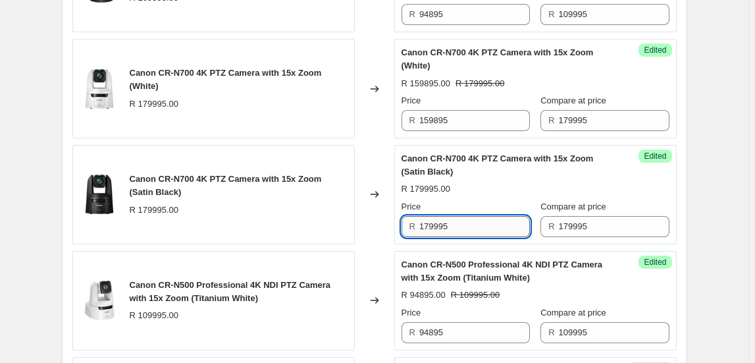
click at [490, 230] on input "179995" at bounding box center [474, 226] width 111 height 21
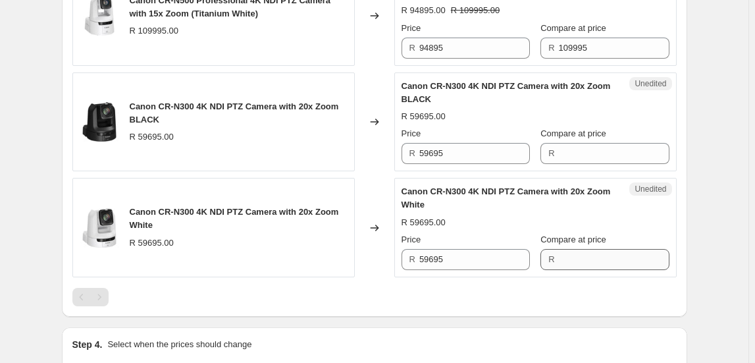
scroll to position [957, 0]
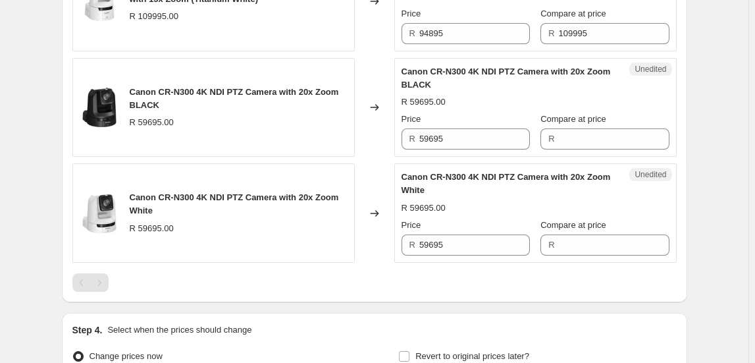
type input "159895"
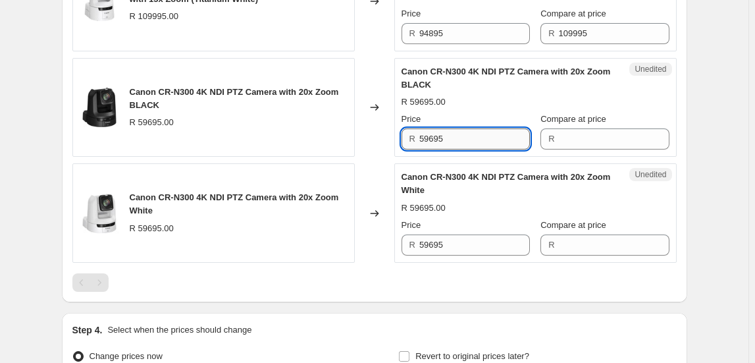
click at [456, 138] on input "59695" at bounding box center [474, 138] width 111 height 21
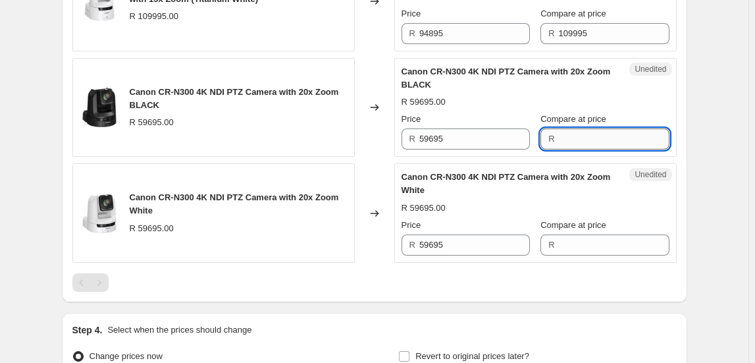
paste input "59695"
type input "59695"
click at [465, 234] on input "59695" at bounding box center [474, 244] width 111 height 21
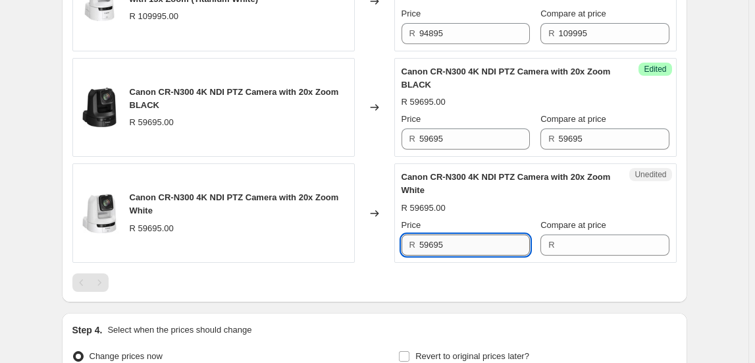
click at [465, 234] on input "59695" at bounding box center [474, 244] width 111 height 21
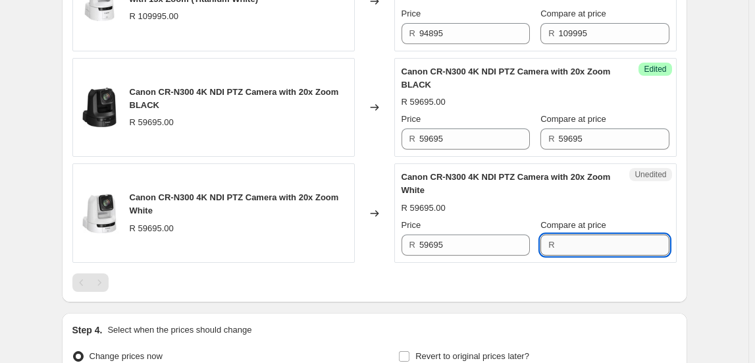
paste input "59695"
type input "59695"
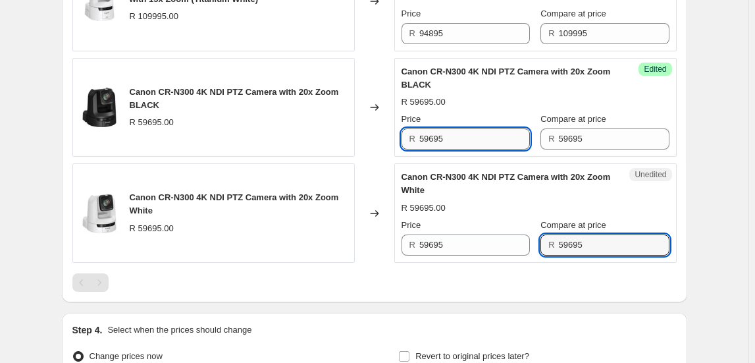
click at [436, 141] on input "59695" at bounding box center [474, 138] width 111 height 21
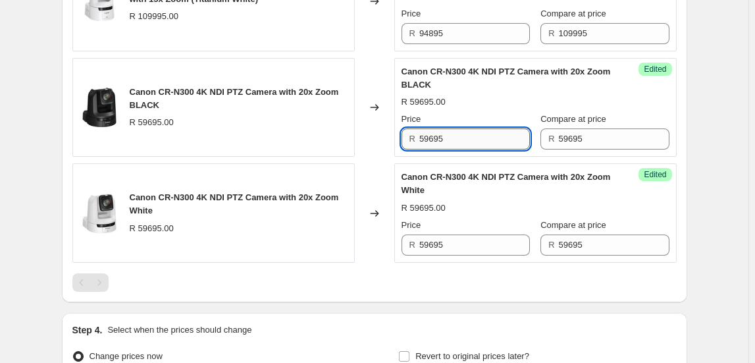
click at [436, 141] on input "59695" at bounding box center [474, 138] width 111 height 21
type input "45895"
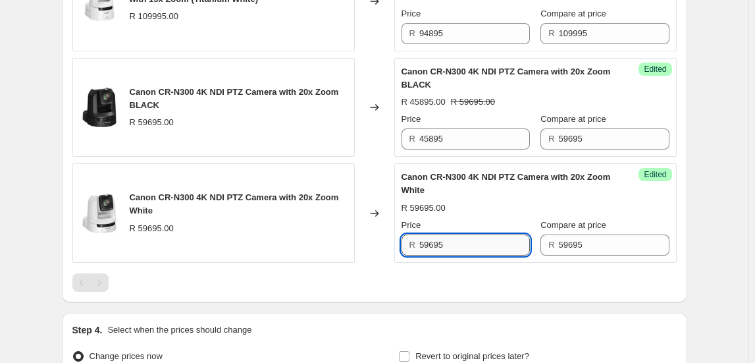
click at [435, 244] on input "59695" at bounding box center [474, 244] width 111 height 21
type input "45895"
click at [472, 284] on div at bounding box center [374, 282] width 604 height 18
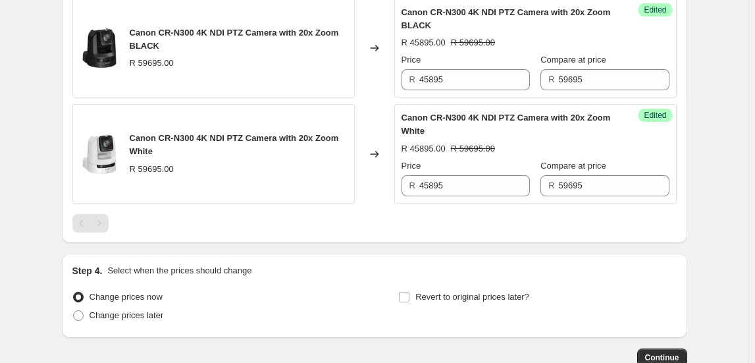
scroll to position [1097, 0]
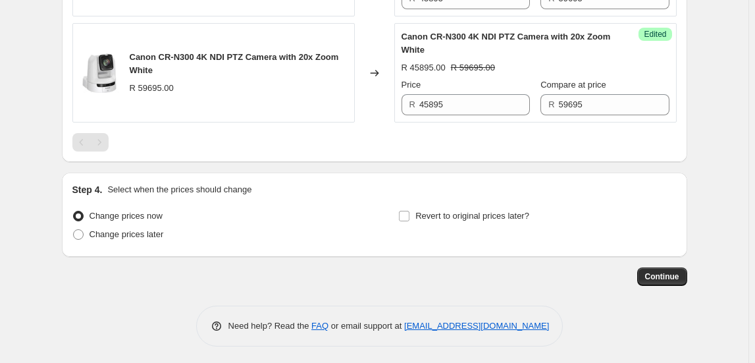
click at [395, 207] on div "Change prices now Change prices later Revert to original prices later?" at bounding box center [374, 226] width 604 height 39
click at [406, 213] on input "Revert to original prices later?" at bounding box center [404, 216] width 11 height 11
checkbox input "true"
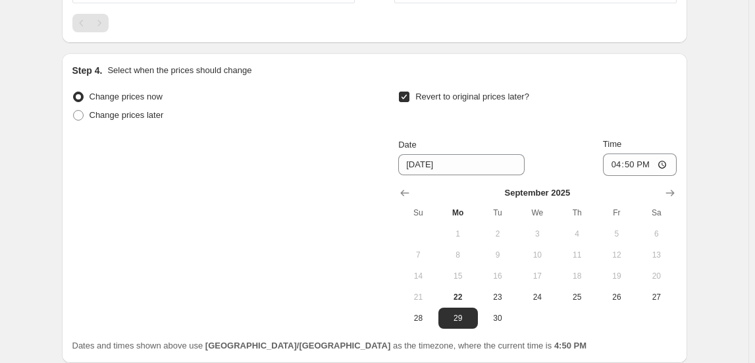
scroll to position [1217, 0]
click at [674, 189] on icon "Show next month, October 2025" at bounding box center [669, 192] width 9 height 7
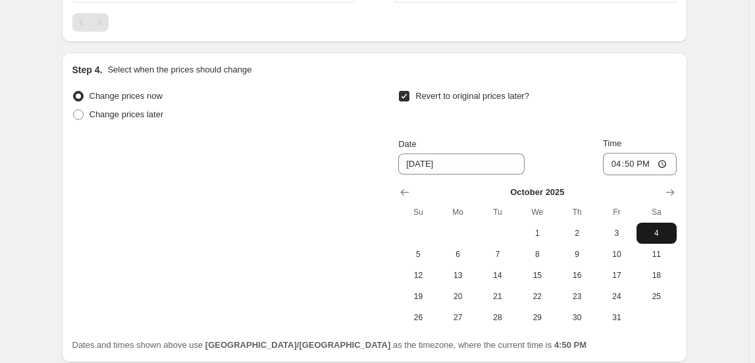
click at [660, 232] on span "4" at bounding box center [656, 233] width 29 height 11
type input "10/4/2025"
click at [613, 163] on input "16:50" at bounding box center [640, 164] width 74 height 22
click at [630, 169] on input "23:15" at bounding box center [640, 164] width 74 height 22
click at [630, 163] on input "23:15" at bounding box center [640, 164] width 74 height 22
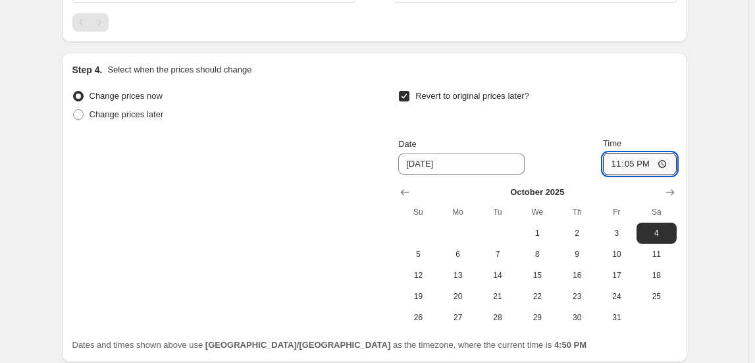
type input "23:55"
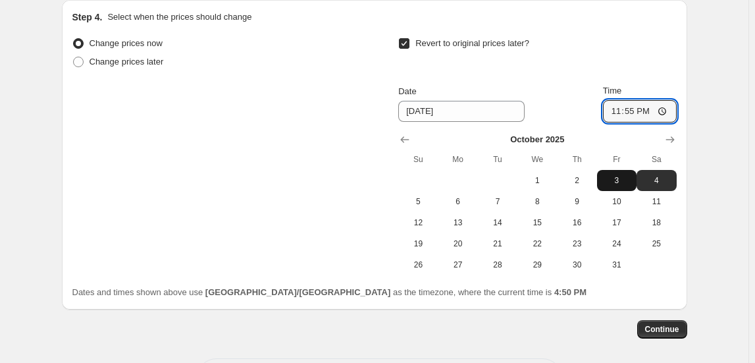
scroll to position [1322, 0]
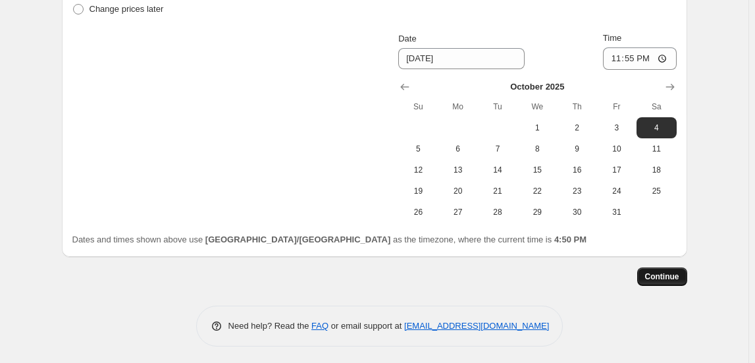
click at [672, 271] on span "Continue" at bounding box center [662, 276] width 34 height 11
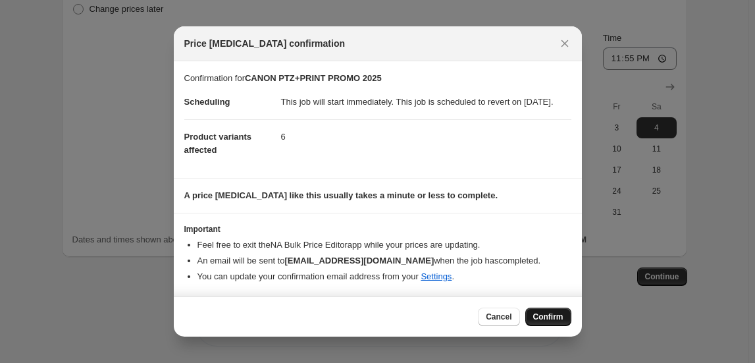
click at [535, 320] on span "Confirm" at bounding box center [548, 316] width 30 height 11
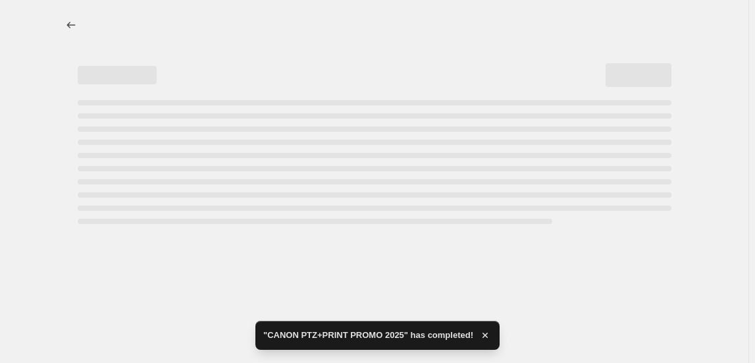
select select "collection"
